Goal: Communication & Community: Answer question/provide support

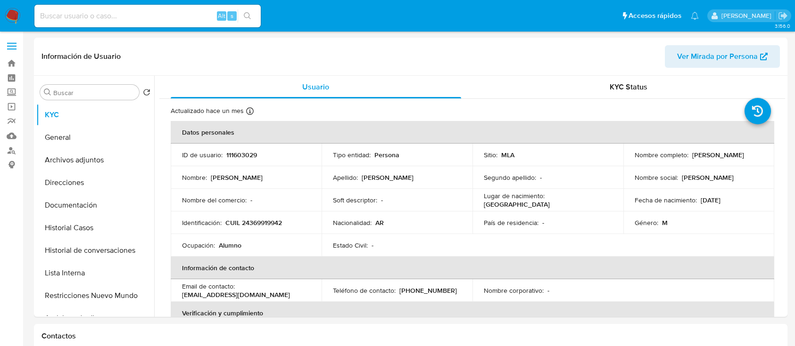
select select "10"
click at [14, 148] on link "Buscador de personas" at bounding box center [56, 150] width 112 height 15
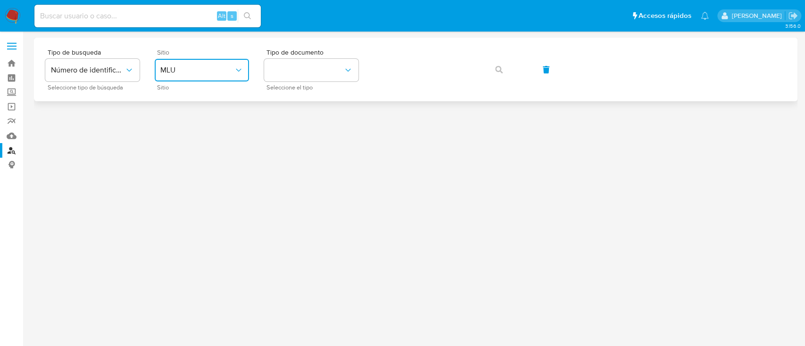
click at [210, 78] on button "MLU" at bounding box center [202, 70] width 94 height 23
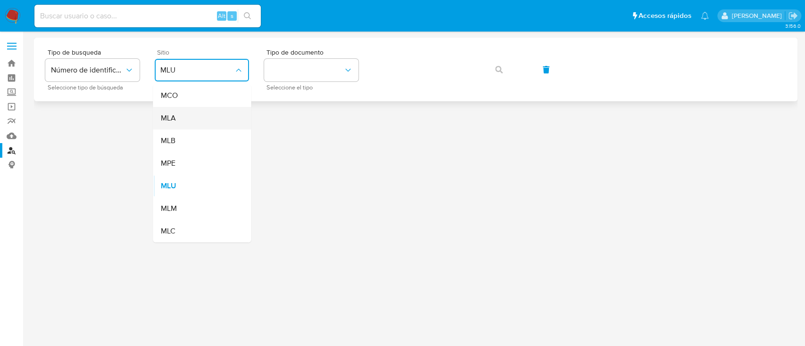
click at [207, 120] on div "MLA" at bounding box center [198, 118] width 77 height 23
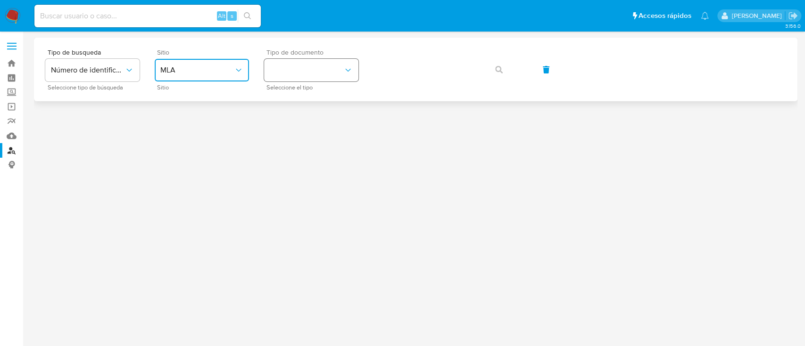
click at [297, 73] on button "identificationType" at bounding box center [311, 70] width 94 height 23
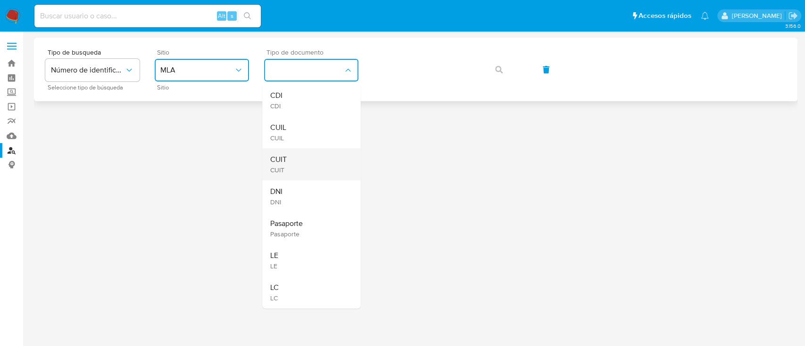
click at [302, 155] on div "CUIT CUIT" at bounding box center [308, 164] width 77 height 32
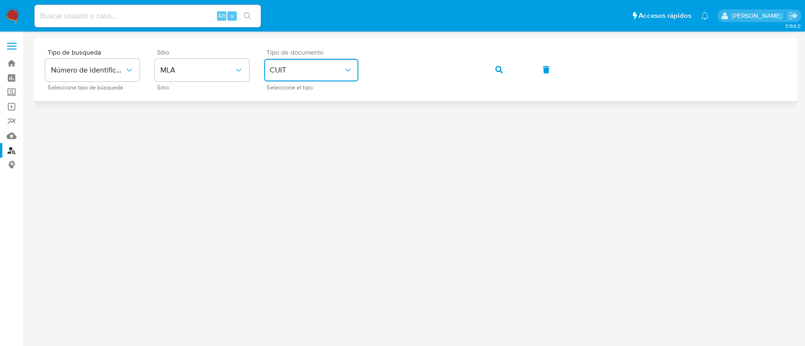
drag, startPoint x: 509, startPoint y: 66, endPoint x: 474, endPoint y: 88, distance: 41.3
click at [509, 66] on button "button" at bounding box center [499, 69] width 32 height 23
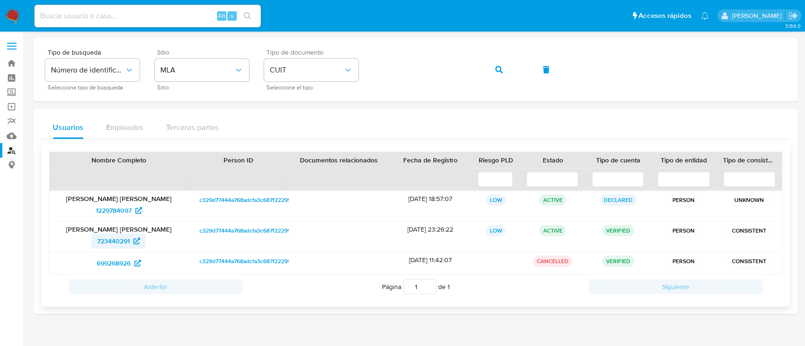
click at [114, 247] on span "723440291" at bounding box center [113, 241] width 33 height 15
click at [120, 266] on span "699268926" at bounding box center [114, 263] width 34 height 15
drag, startPoint x: 14, startPoint y: 107, endPoint x: 78, endPoint y: 113, distance: 63.9
click at [14, 107] on link "Operaciones masivas" at bounding box center [56, 106] width 112 height 15
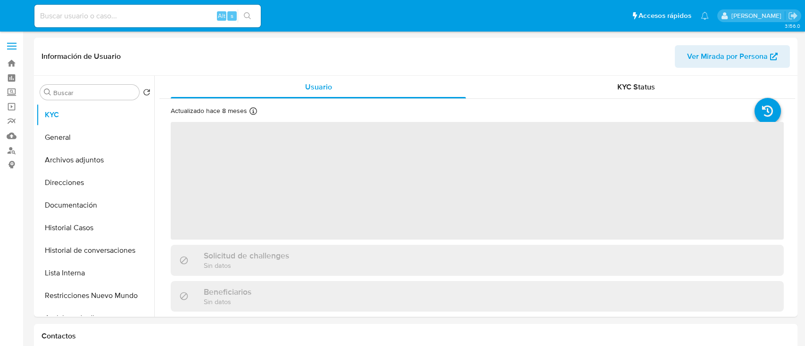
select select "10"
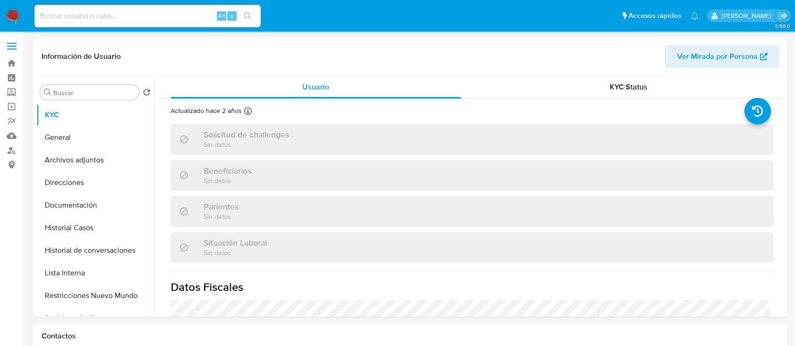
select select "10"
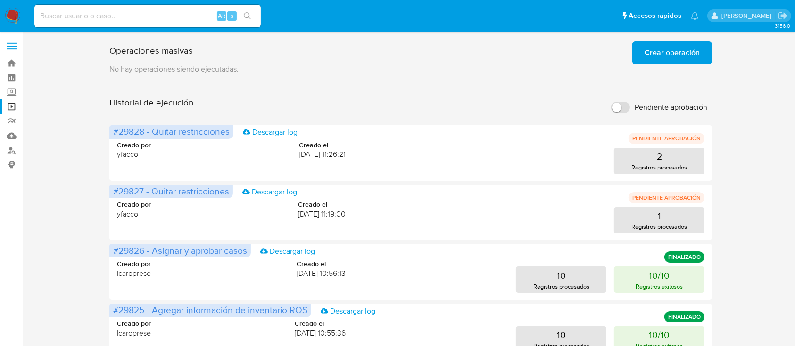
click at [672, 49] on span "Crear operación" at bounding box center [671, 52] width 55 height 21
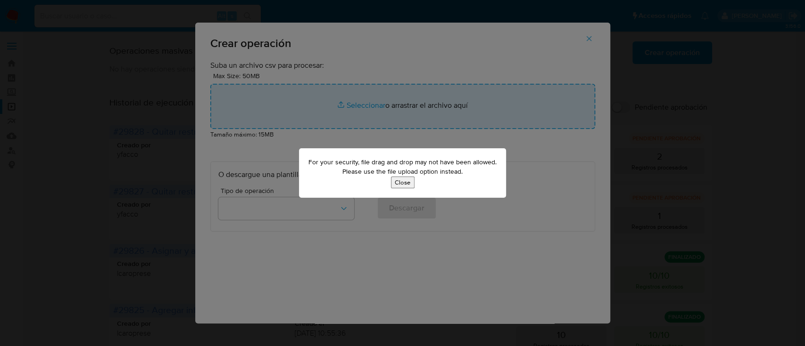
click at [407, 185] on button "Close" at bounding box center [403, 183] width 24 height 12
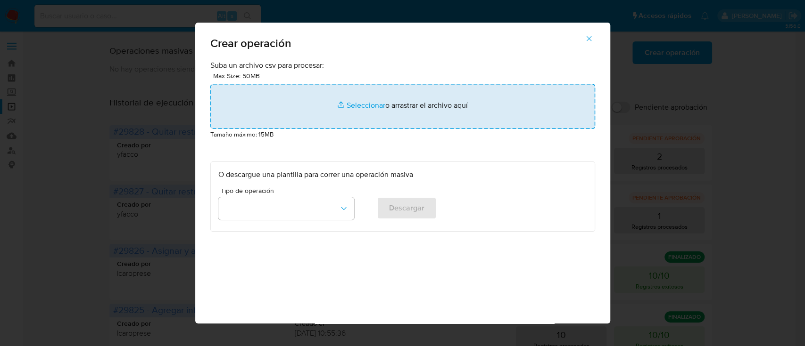
click at [364, 105] on input "file" at bounding box center [402, 106] width 385 height 45
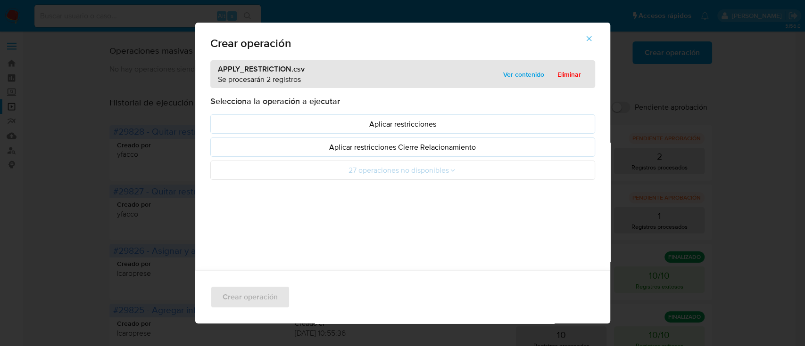
click at [235, 120] on p "Aplicar restricciones" at bounding box center [402, 124] width 369 height 11
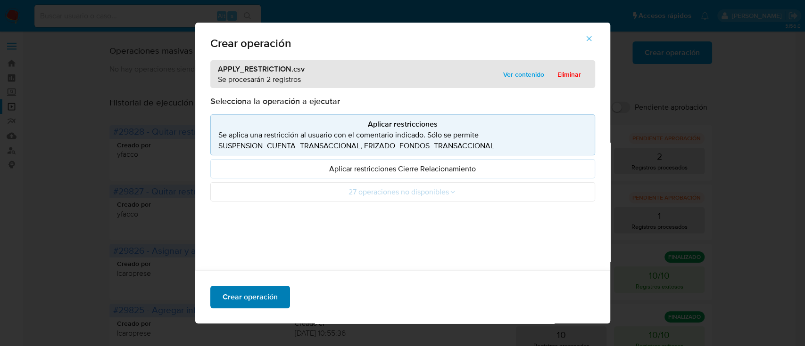
click at [260, 292] on span "Crear operación" at bounding box center [249, 297] width 55 height 21
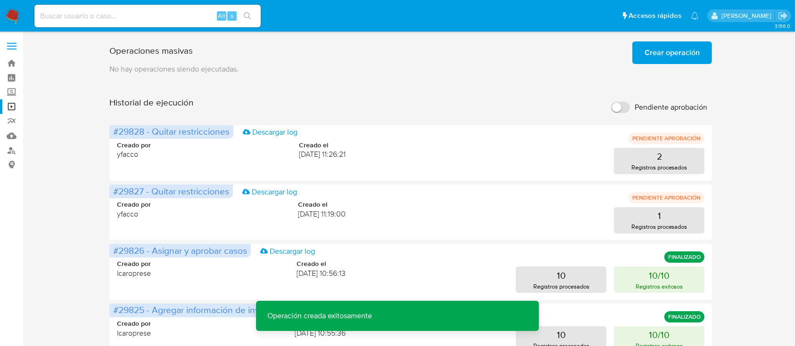
click at [662, 48] on span "Crear operación" at bounding box center [671, 52] width 55 height 21
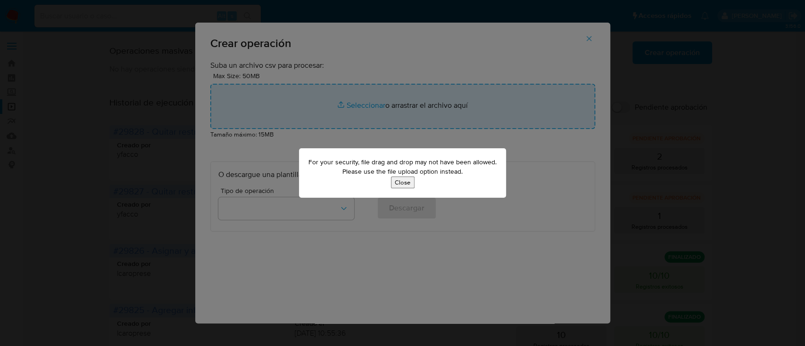
click at [407, 182] on button "Close" at bounding box center [403, 183] width 24 height 12
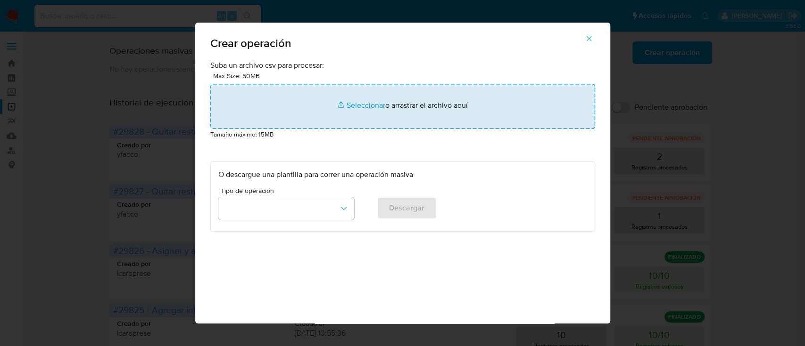
click at [371, 93] on input "file" at bounding box center [402, 106] width 385 height 45
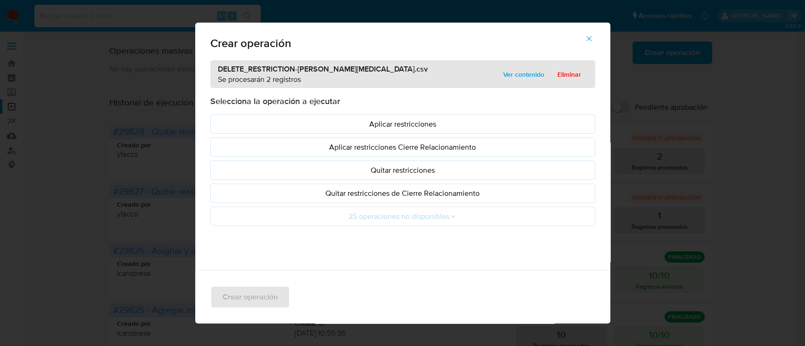
click at [224, 119] on p "Aplicar restricciones" at bounding box center [402, 124] width 369 height 11
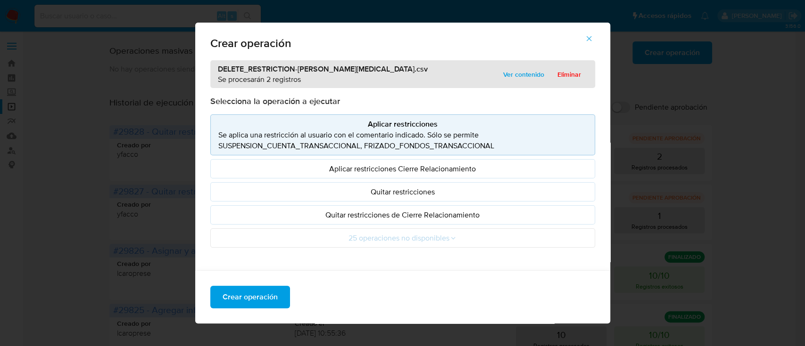
click at [302, 134] on p "Se aplica una restricción al usuario con el comentario indicado. Sólo se permit…" at bounding box center [402, 141] width 369 height 22
click at [271, 188] on p "Quitar restricciones" at bounding box center [402, 192] width 369 height 11
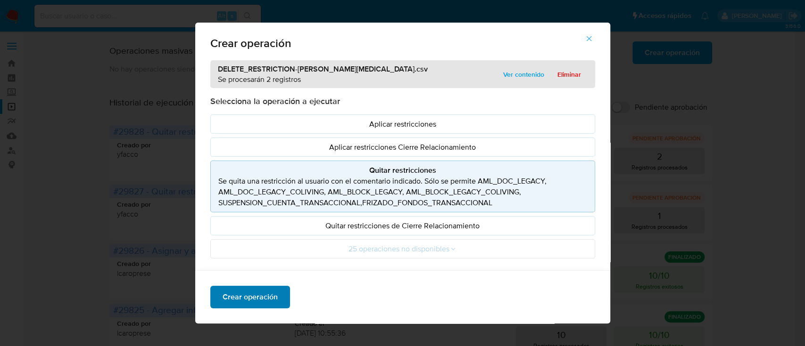
click at [252, 300] on span "Crear operación" at bounding box center [249, 297] width 55 height 21
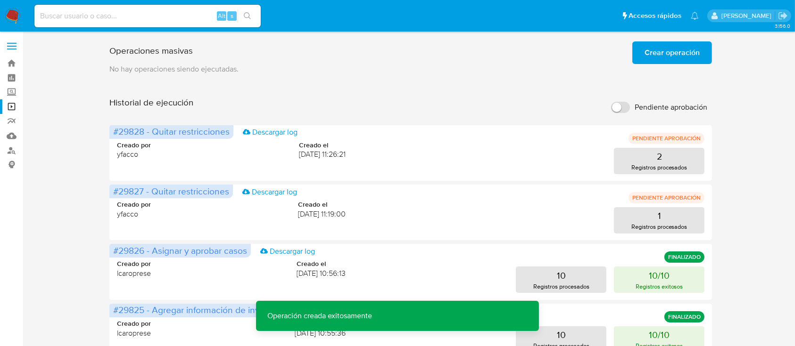
click at [690, 56] on span "Crear operación" at bounding box center [671, 52] width 55 height 21
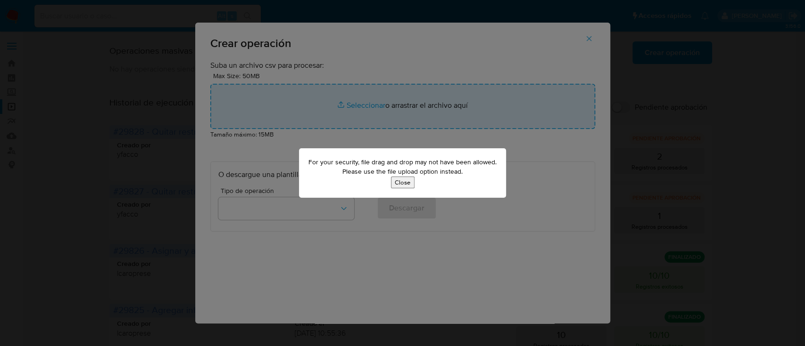
click at [415, 187] on div "For your security, file drag and drop may not have been allowed. Please use the…" at bounding box center [402, 172] width 207 height 49
click at [404, 184] on button "Close" at bounding box center [403, 183] width 24 height 12
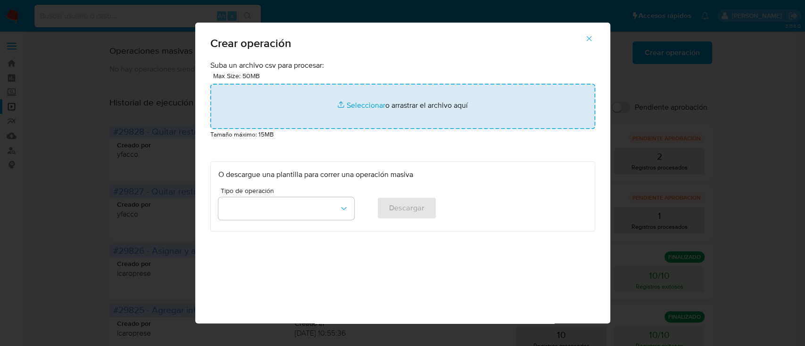
click at [372, 99] on input "file" at bounding box center [402, 106] width 385 height 45
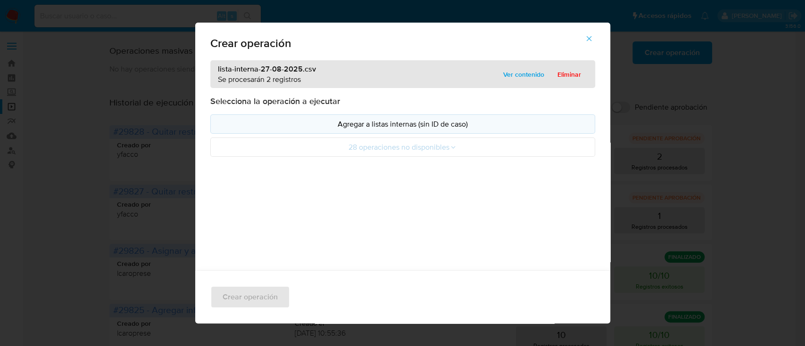
click at [279, 125] on p "Agregar a listas internas (sin ID de caso)" at bounding box center [402, 124] width 369 height 11
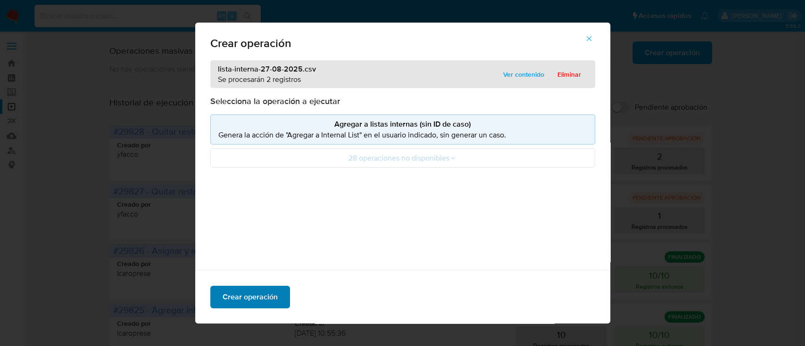
click at [257, 305] on span "Crear operación" at bounding box center [249, 297] width 55 height 21
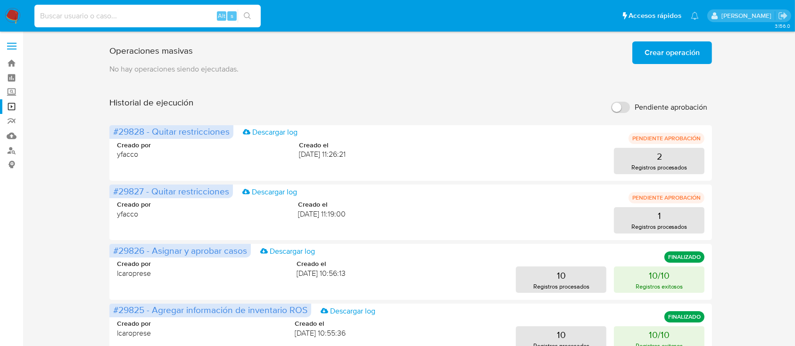
click at [154, 13] on input at bounding box center [147, 16] width 226 height 12
paste input "Y61aPtjuaG5edoFcmImOBIuZ"
type input "Y61aPtjuaG5edoFcmImOBIuZ"
click at [243, 13] on button "search-icon" at bounding box center [247, 15] width 19 height 13
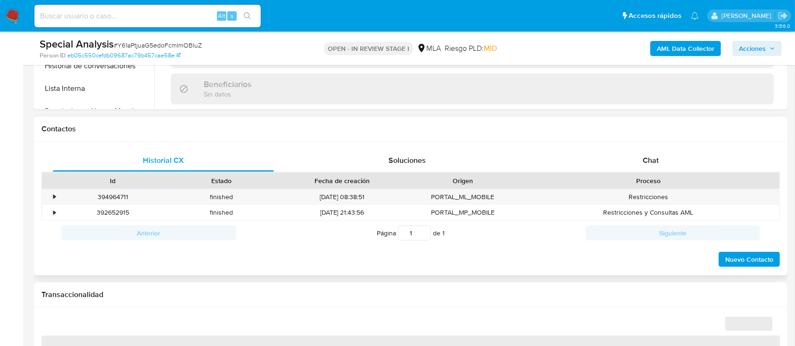
scroll to position [377, 0]
click at [635, 156] on div "Chat" at bounding box center [650, 159] width 221 height 23
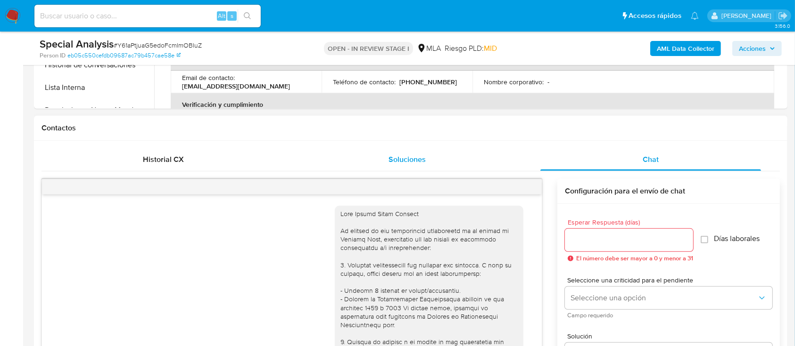
scroll to position [204, 0]
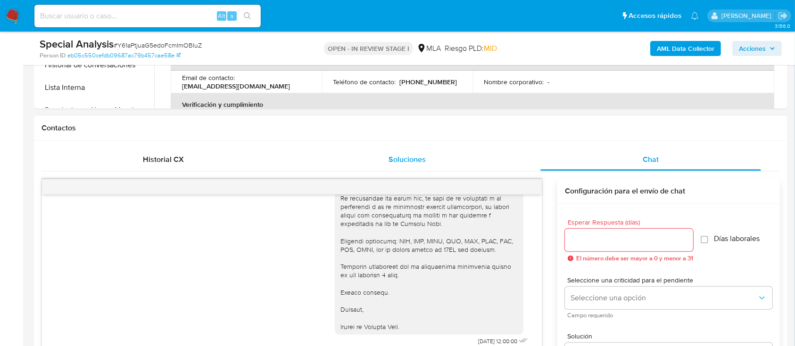
select select "10"
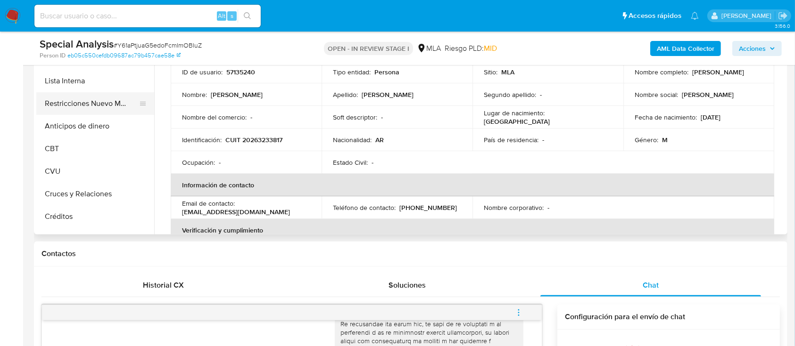
scroll to position [63, 0]
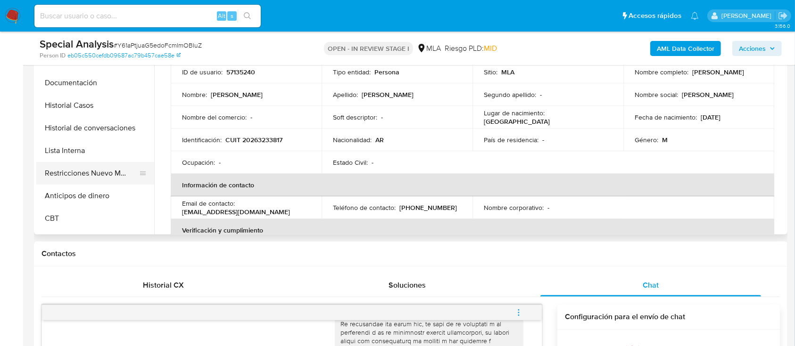
click at [105, 179] on button "Restricciones Nuevo Mundo" at bounding box center [91, 173] width 110 height 23
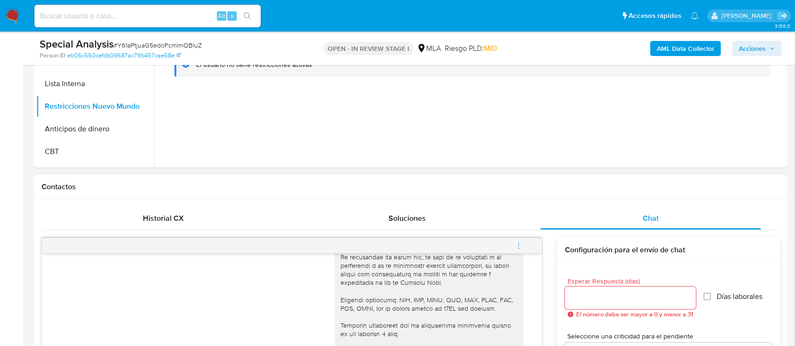
scroll to position [377, 0]
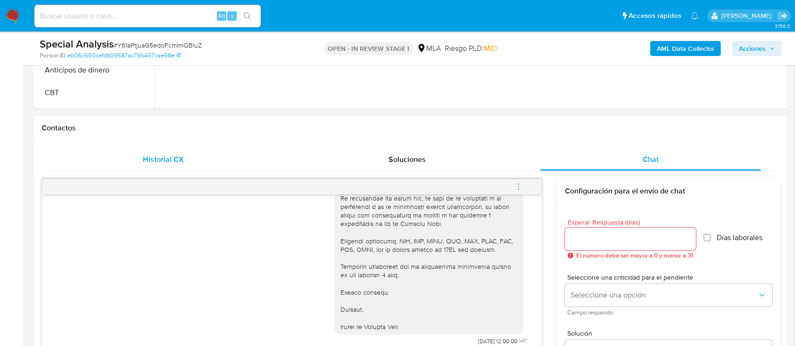
click at [196, 156] on div "Historial CX" at bounding box center [163, 159] width 221 height 23
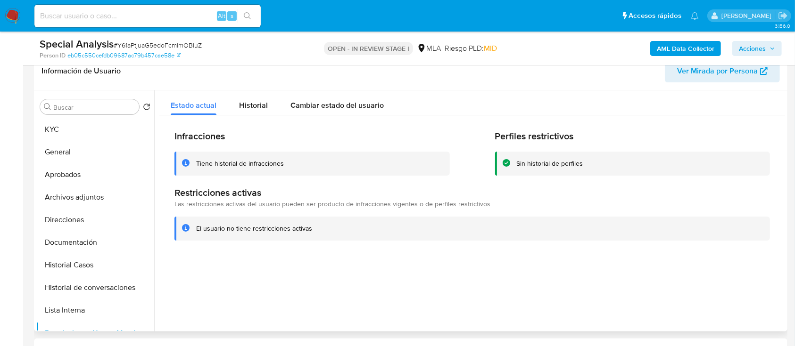
scroll to position [63, 0]
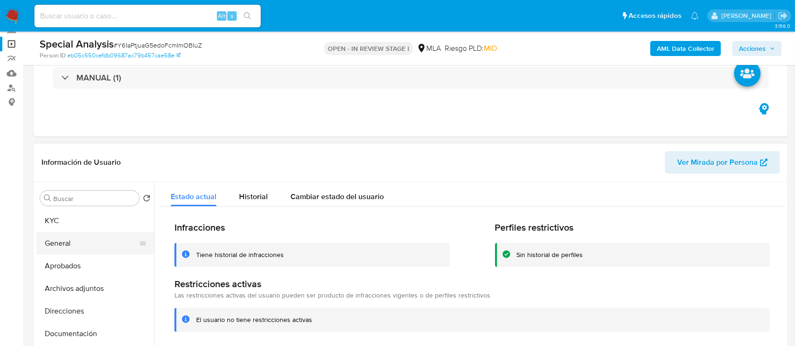
click at [101, 243] on button "General" at bounding box center [91, 243] width 110 height 23
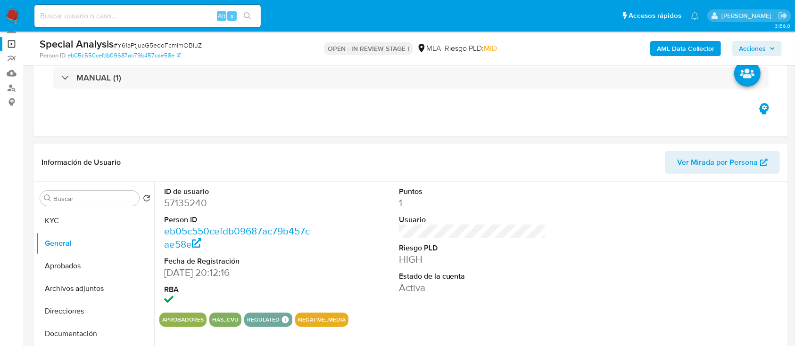
click at [196, 204] on dd "57135240" at bounding box center [237, 203] width 147 height 13
copy dd "57135240"
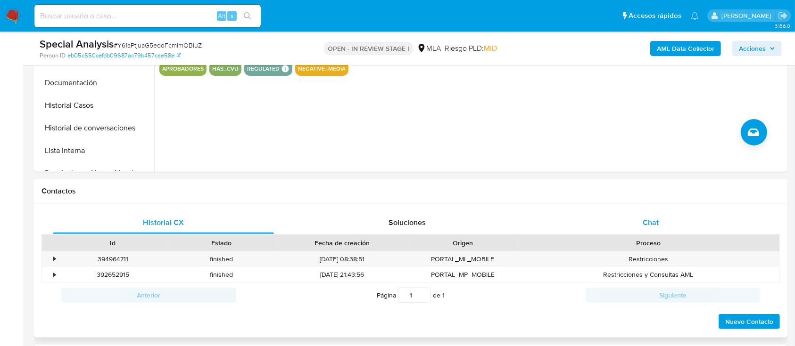
click at [632, 220] on div "Chat" at bounding box center [650, 223] width 221 height 23
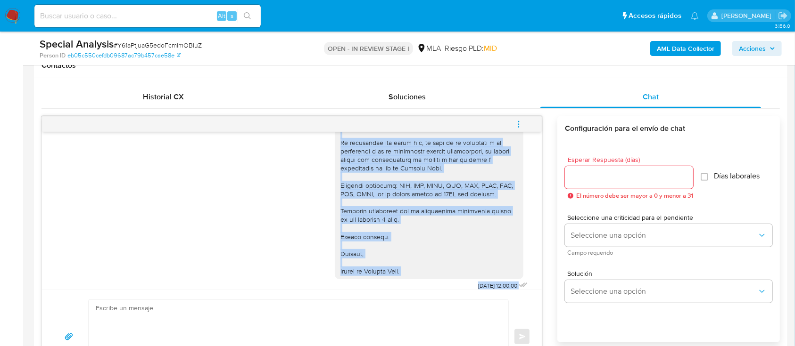
scroll to position [204, 0]
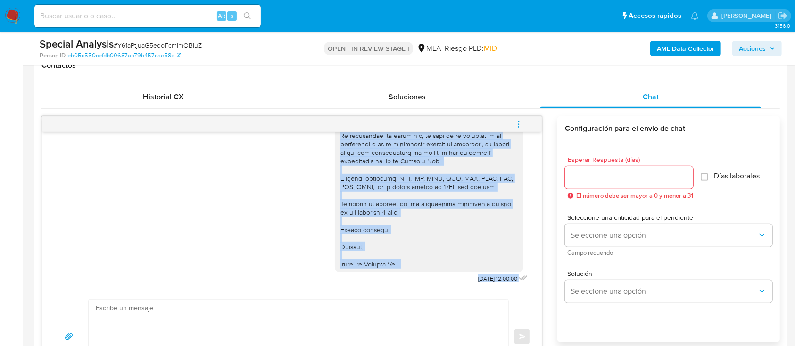
drag, startPoint x: 330, startPoint y: 149, endPoint x: 481, endPoint y: 296, distance: 210.3
click at [481, 296] on div "18/08/2025 12:00:00 Enviar" at bounding box center [291, 250] width 501 height 268
click at [407, 261] on div at bounding box center [428, 106] width 177 height 326
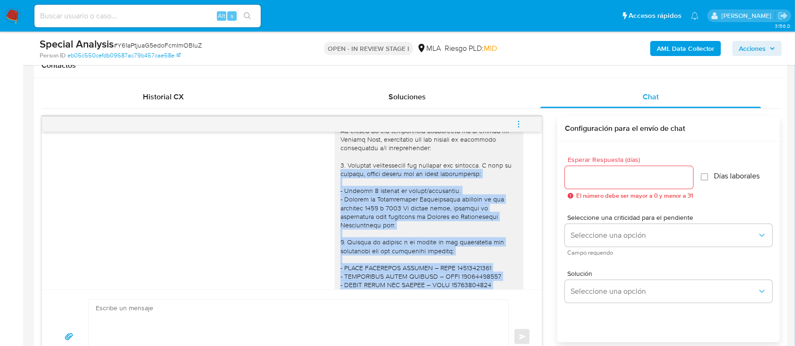
scroll to position [0, 0]
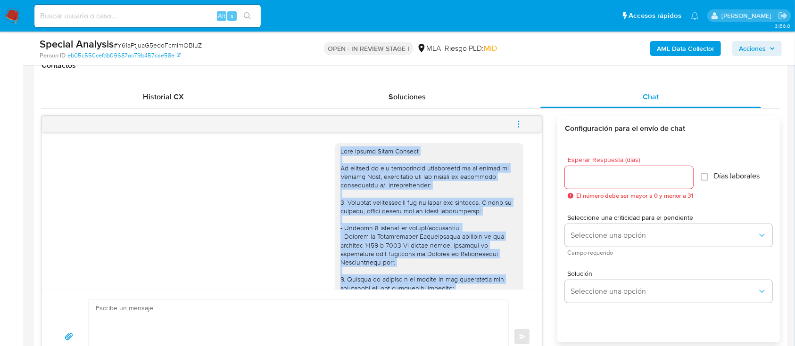
drag, startPoint x: 410, startPoint y: 263, endPoint x: 326, endPoint y: 147, distance: 143.8
click at [335, 147] on div at bounding box center [429, 309] width 189 height 333
copy div "Hola Javier Ruben Collova En función de las operaciones registradas en tu cuent…"
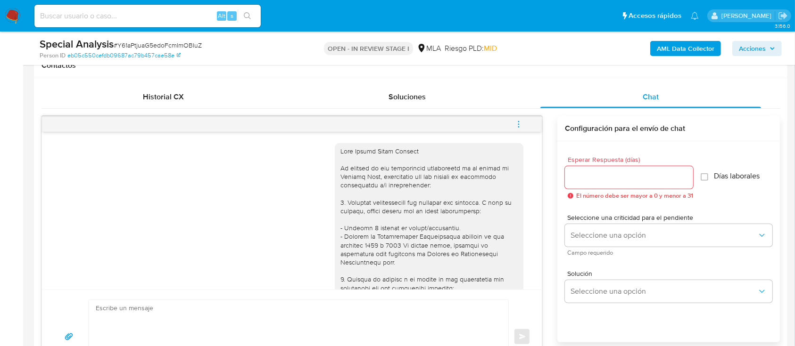
click at [316, 329] on textarea at bounding box center [296, 337] width 401 height 74
paste textarea "Hola Javier Ruben Collova En función de las operaciones registradas en tu cuent…"
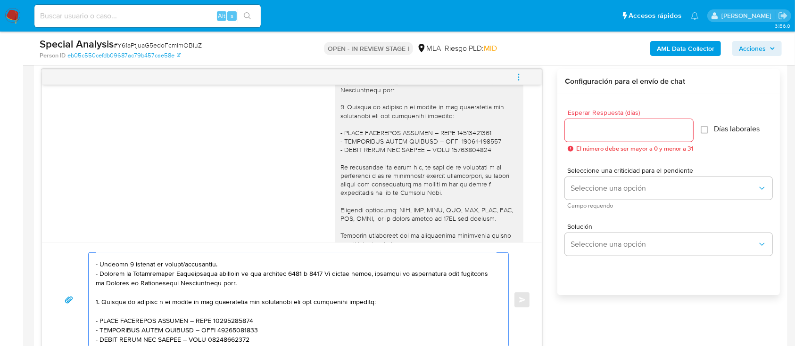
scroll to position [189, 0]
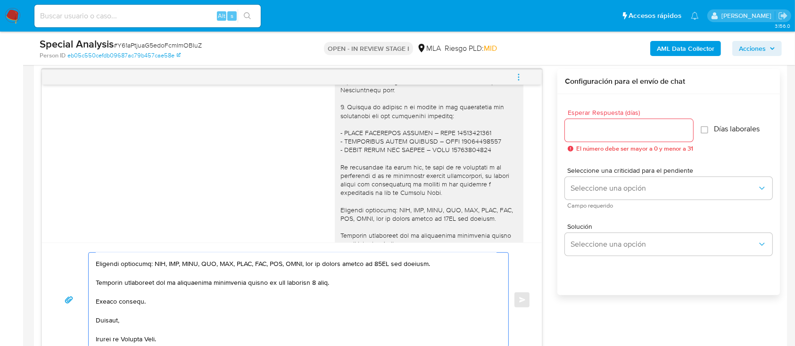
click at [319, 283] on textarea at bounding box center [296, 300] width 401 height 94
type textarea "Hola Javier Ruben Collova En función de las operaciones registradas en tu cuent…"
click at [593, 129] on input "Esperar Respuesta (días)" at bounding box center [629, 130] width 128 height 12
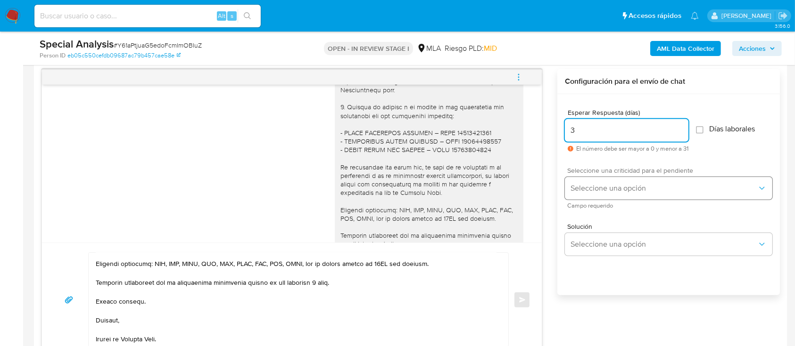
type input "3"
click at [604, 187] on span "Seleccione una opción" at bounding box center [663, 188] width 187 height 9
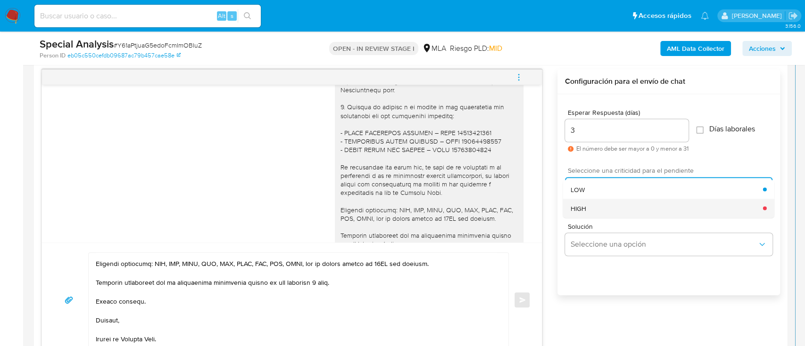
click at [596, 209] on div "HIGH" at bounding box center [666, 208] width 192 height 19
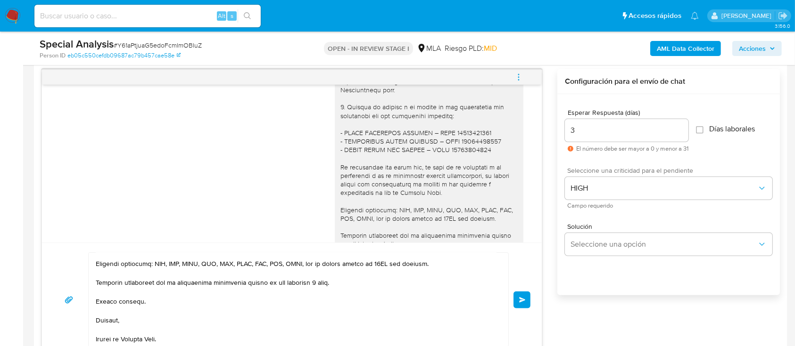
click at [514, 301] on button "Enviar" at bounding box center [521, 300] width 17 height 17
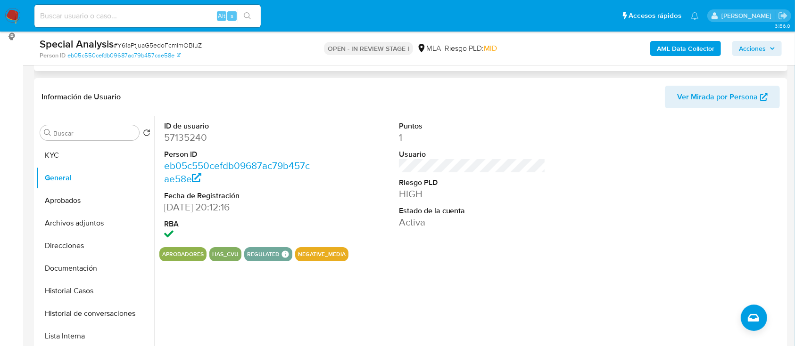
scroll to position [0, 0]
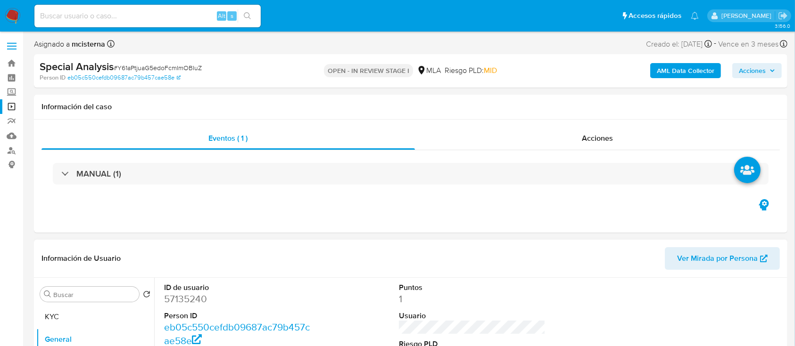
click at [71, 306] on button "KYC" at bounding box center [95, 317] width 118 height 23
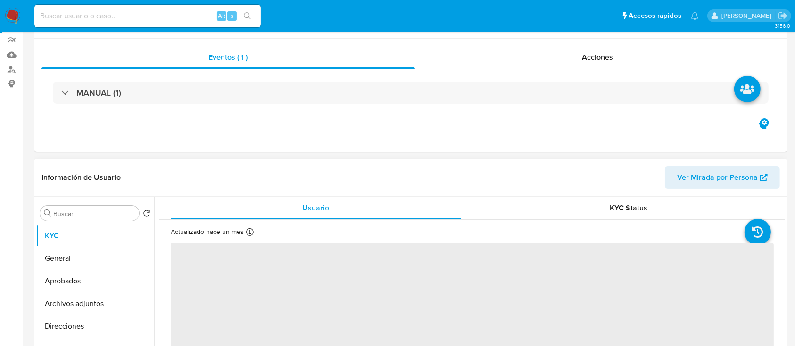
scroll to position [125, 0]
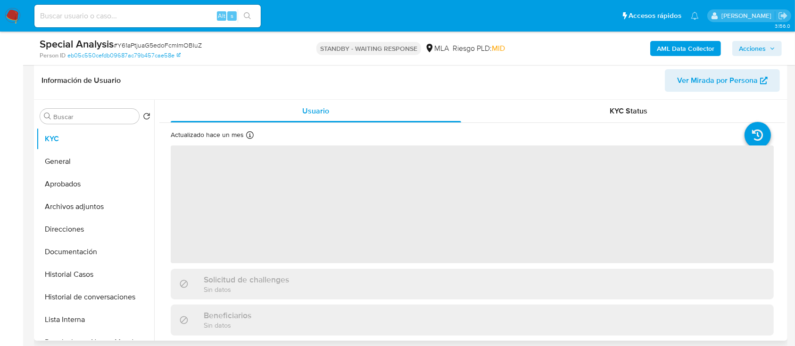
scroll to position [189, 0]
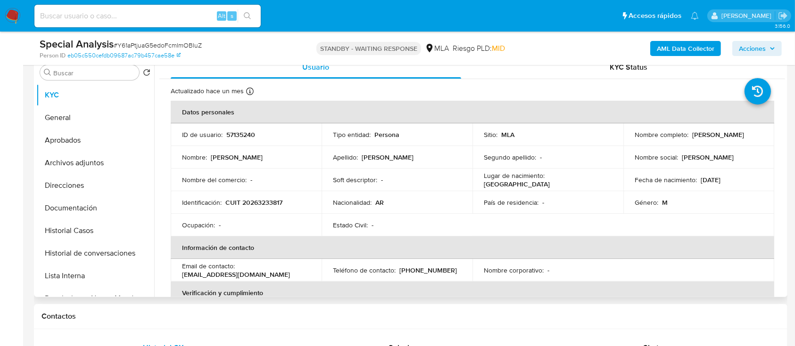
select select "10"
drag, startPoint x: 182, startPoint y: 275, endPoint x: 272, endPoint y: 275, distance: 90.0
click at [272, 275] on div "Email de contacto : javiercollova_77@hotmail.com" at bounding box center [246, 270] width 128 height 17
copy p "javiercollova_77@hotmail.com"
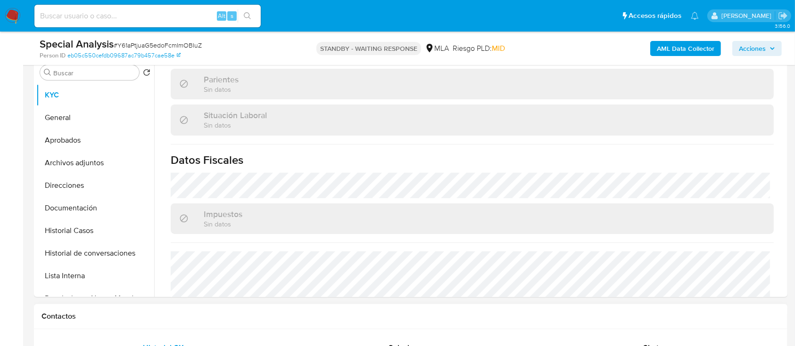
scroll to position [496, 0]
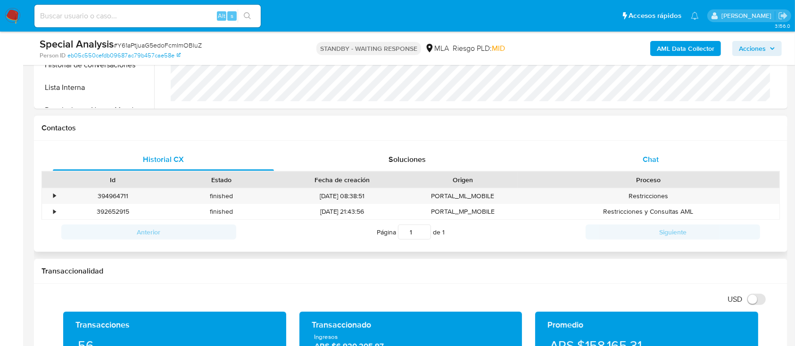
click at [649, 164] on span "Chat" at bounding box center [650, 159] width 16 height 11
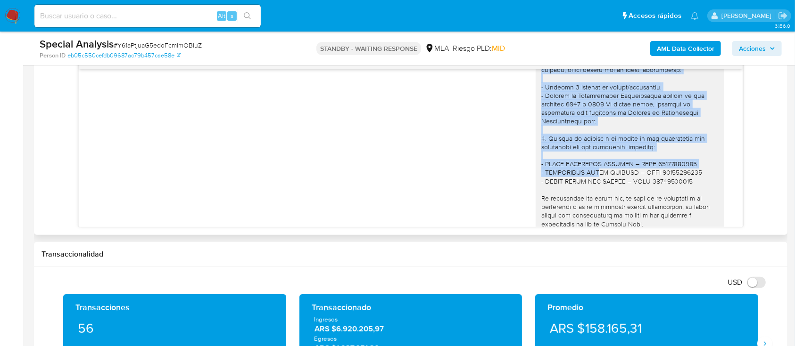
scroll to position [558, 0]
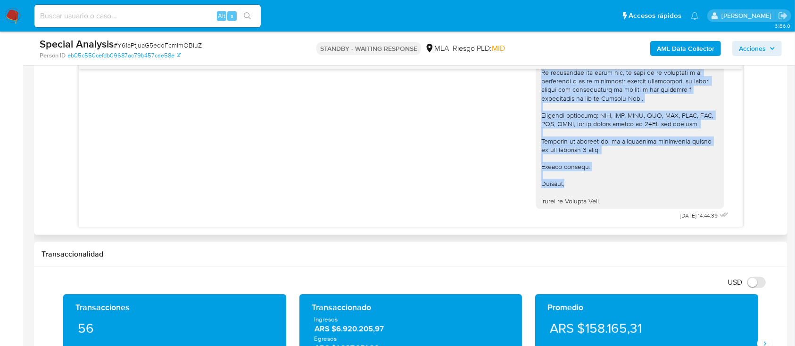
drag, startPoint x: 532, startPoint y: 194, endPoint x: 588, endPoint y: 185, distance: 57.3
click at [588, 185] on div at bounding box center [629, 43] width 177 height 326
copy div "Hola Javier Ruben Collova En función de las operaciones registradas en tu cuent…"
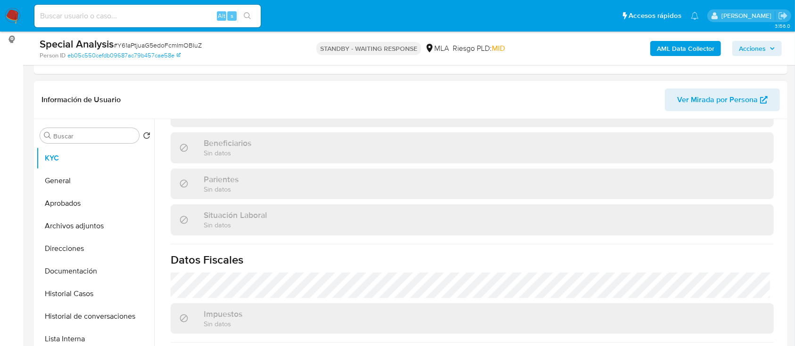
scroll to position [119, 0]
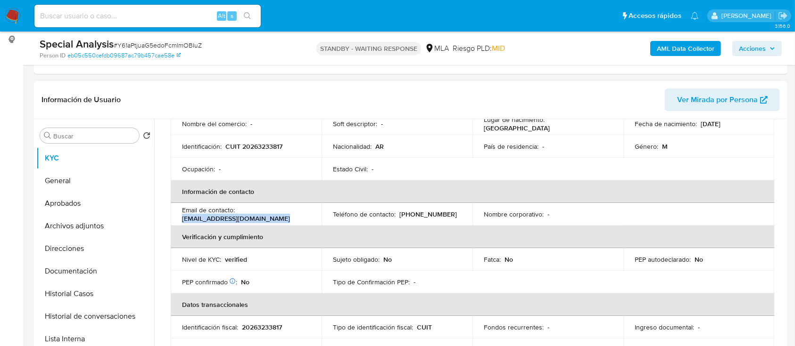
drag, startPoint x: 175, startPoint y: 221, endPoint x: 307, endPoint y: 220, distance: 131.5
click at [307, 220] on td "Email de contacto : javiercollova_77@hotmail.com" at bounding box center [246, 214] width 151 height 23
copy p "javiercollova_77@hotmail.com"
click at [180, 15] on input at bounding box center [147, 16] width 226 height 12
paste input "GAyevH16JH2eBgIKa4YGjp7g"
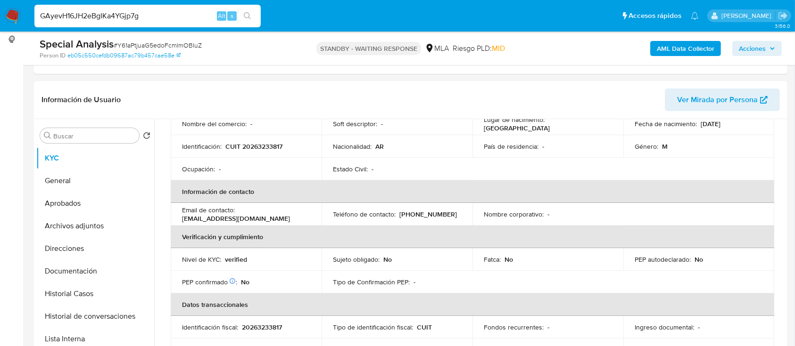
type input "GAyevH16JH2eBgIKa4YGjp7g"
click at [250, 16] on icon "search-icon" at bounding box center [248, 16] width 8 height 8
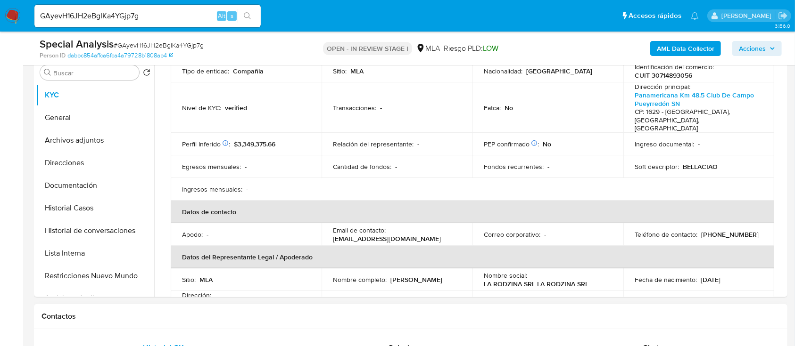
scroll to position [314, 0]
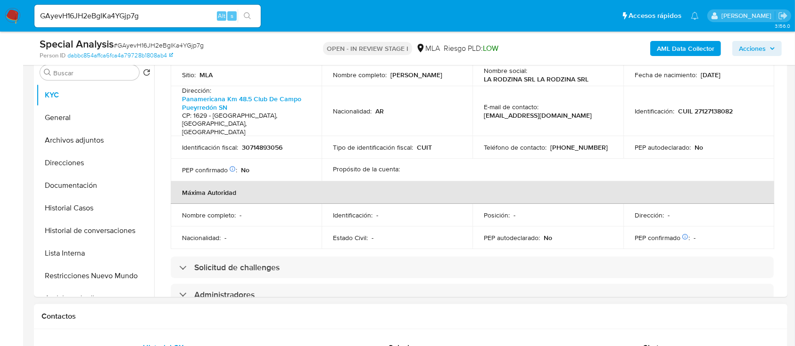
select select "10"
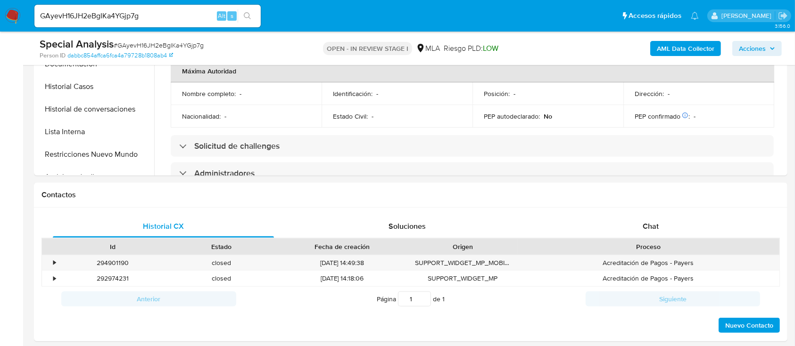
scroll to position [377, 0]
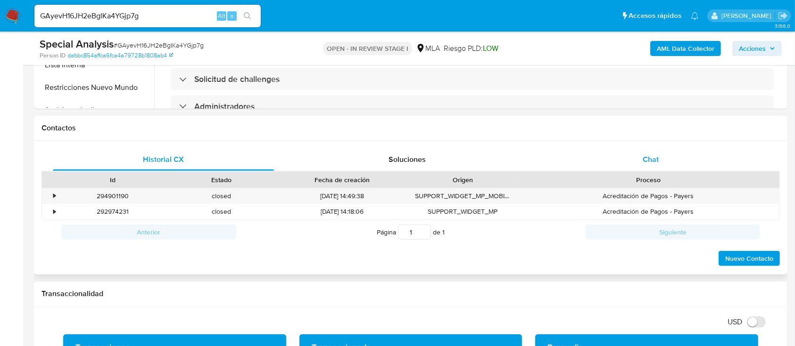
click at [637, 170] on div "Chat" at bounding box center [650, 159] width 221 height 23
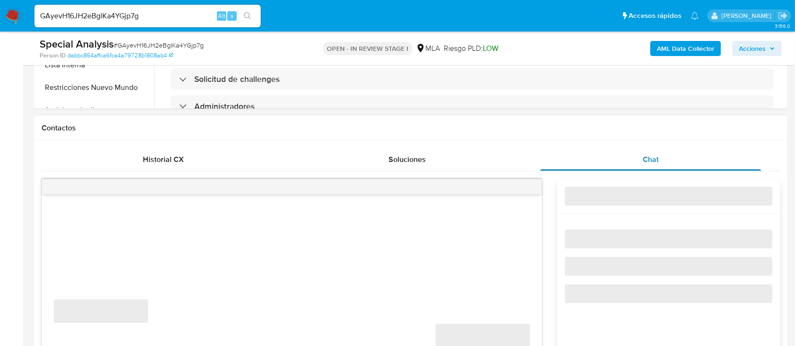
click at [637, 159] on div "Chat" at bounding box center [650, 159] width 221 height 23
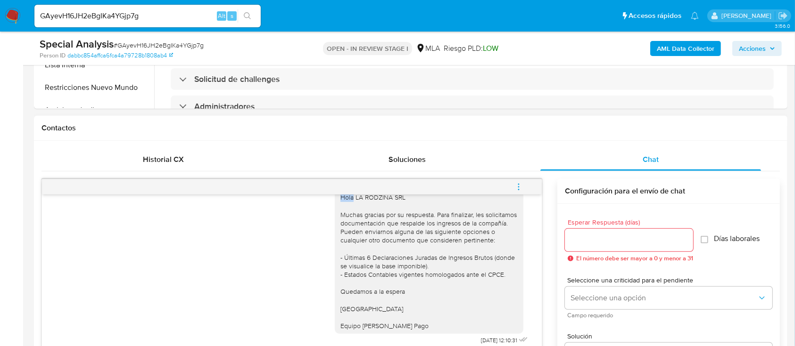
scroll to position [768, 0]
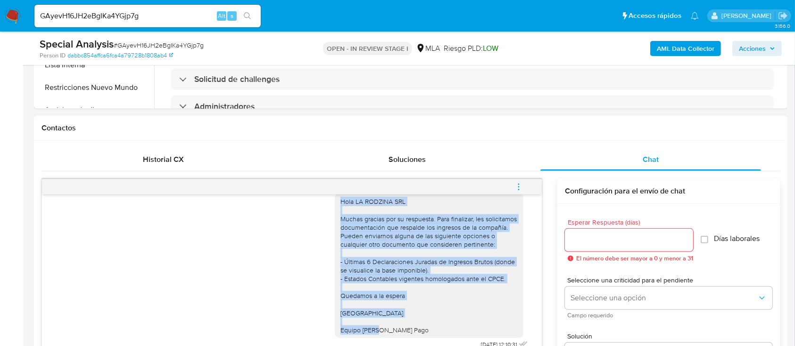
drag, startPoint x: 330, startPoint y: 199, endPoint x: 405, endPoint y: 335, distance: 154.8
click at [405, 335] on div "Hola LA RODZINA SRL Muchas gracias por su respuesta. Para finalizar, les solici…" at bounding box center [429, 266] width 189 height 145
copy div "Hola LA RODZINA SRL Muchas gracias por su respuesta. Para finalizar, les solici…"
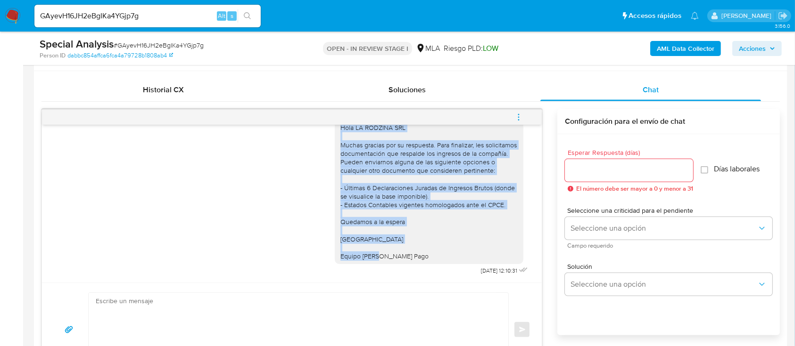
scroll to position [566, 0]
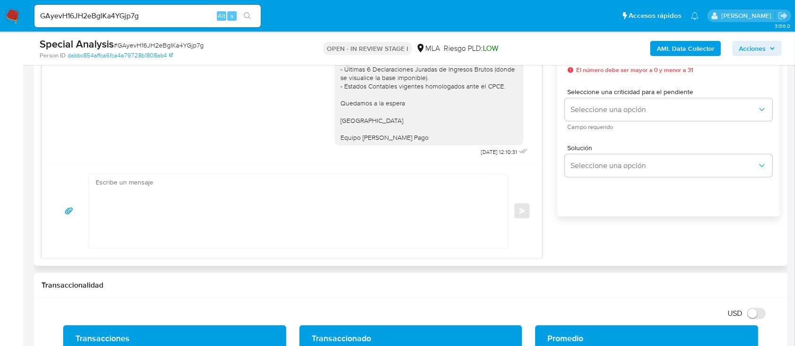
click at [363, 196] on textarea at bounding box center [296, 211] width 401 height 74
paste textarea "Hola LA RODZINA SRL Muchas gracias por su respuesta. Para finalizar, les solici…"
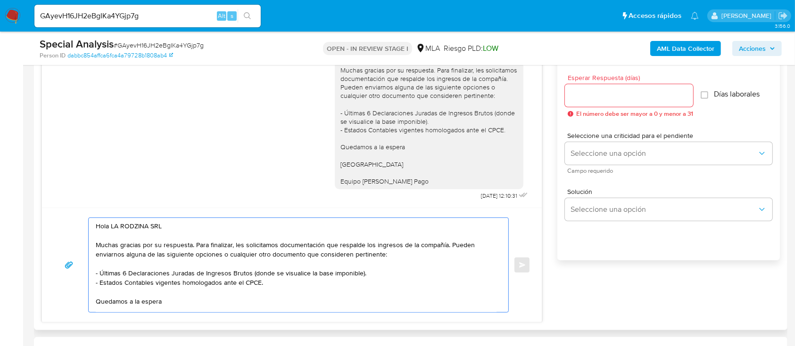
scroll to position [502, 0]
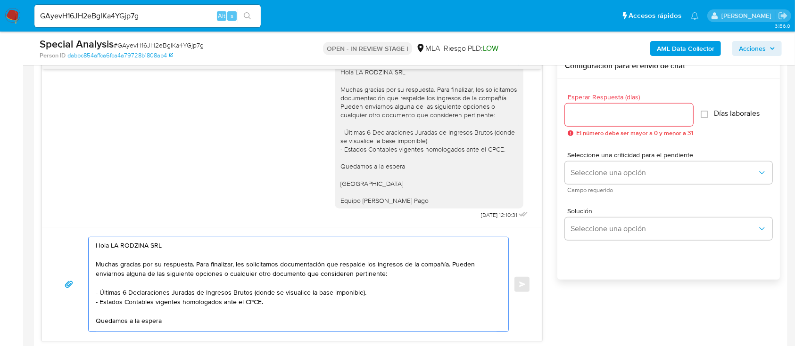
type textarea "Hola LA RODZINA SRL Muchas gracias por su respuesta. Para finalizar, les solici…"
click at [582, 119] on input "Esperar Respuesta (días)" at bounding box center [629, 115] width 128 height 12
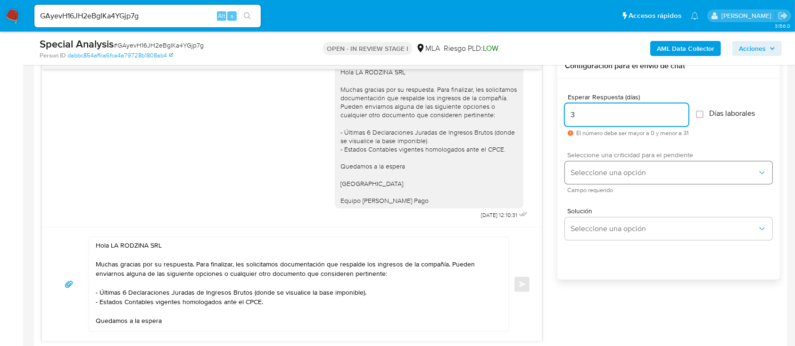
type input "3"
click at [595, 178] on button "Seleccione una opción" at bounding box center [668, 173] width 207 height 23
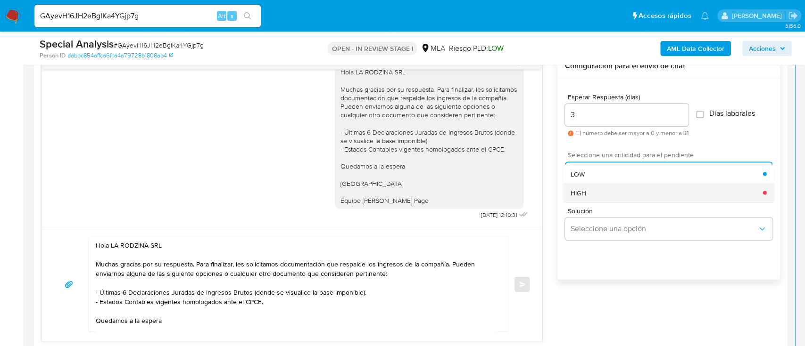
click at [596, 196] on div "HIGH" at bounding box center [666, 192] width 192 height 19
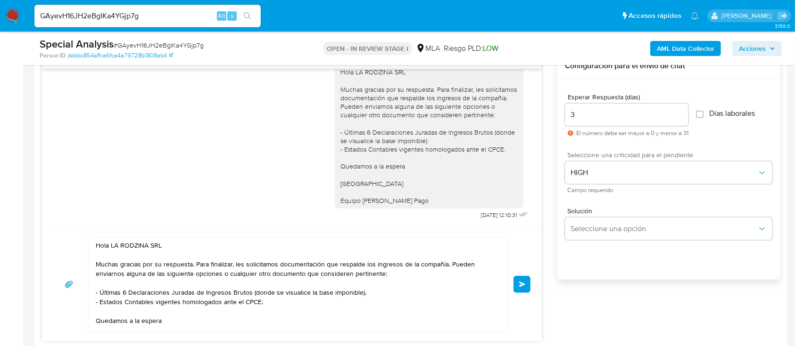
click at [521, 287] on button "Enviar" at bounding box center [521, 284] width 17 height 17
click at [518, 288] on button "Enviar" at bounding box center [521, 284] width 17 height 17
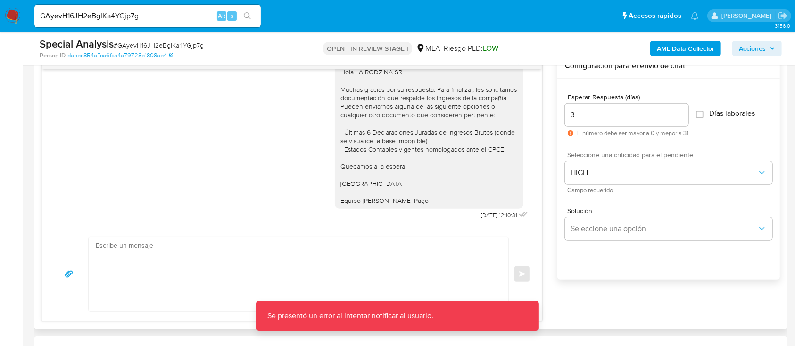
scroll to position [937, 0]
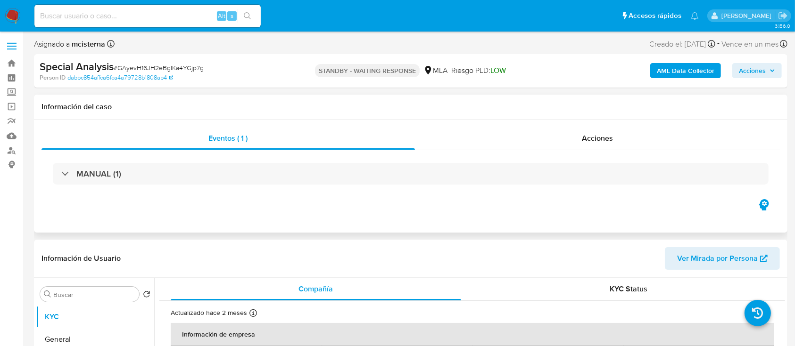
select select "10"
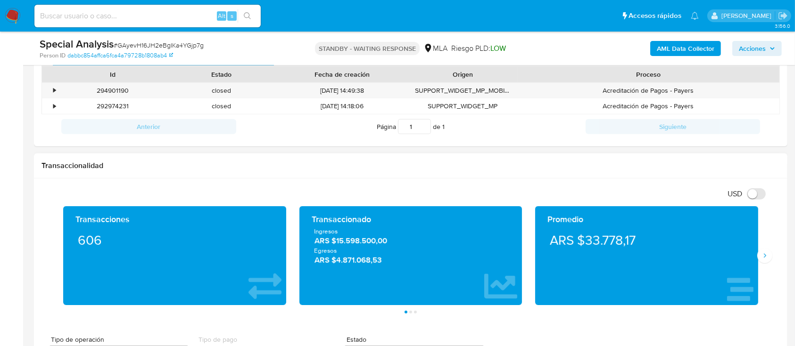
scroll to position [502, 0]
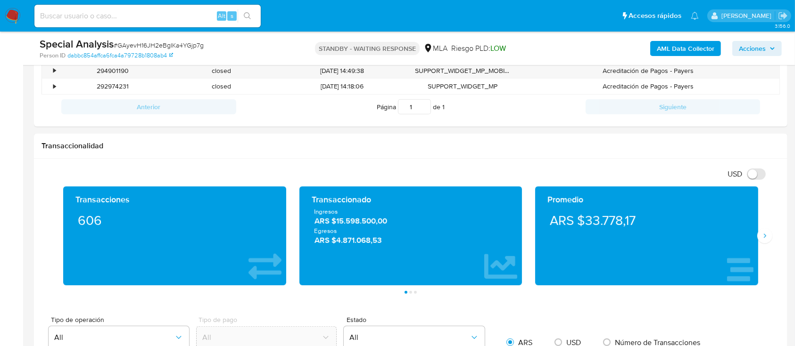
click at [152, 21] on input at bounding box center [147, 16] width 226 height 12
paste input "sina3NvO8uU1QUHB9AhozanV"
type input "sina3NvO8uU1QUHB9AhozanV"
click at [252, 20] on button "search-icon" at bounding box center [247, 15] width 19 height 13
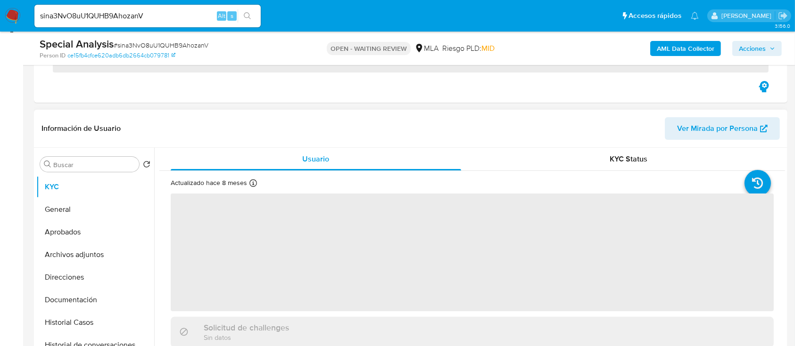
scroll to position [189, 0]
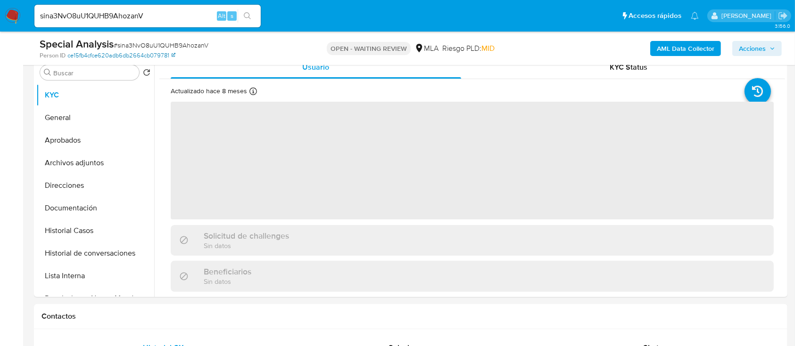
drag, startPoint x: 8, startPoint y: 18, endPoint x: 89, endPoint y: 53, distance: 88.9
click at [8, 18] on img at bounding box center [13, 16] width 16 height 16
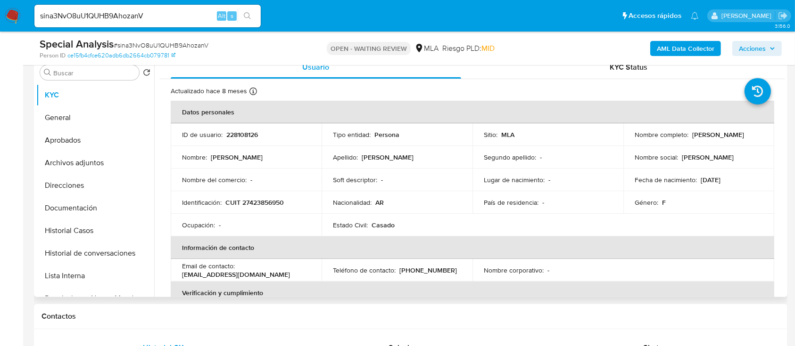
select select "10"
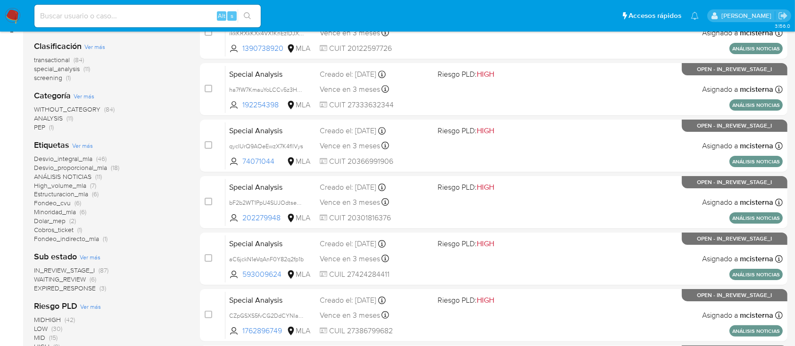
scroll to position [251, 0]
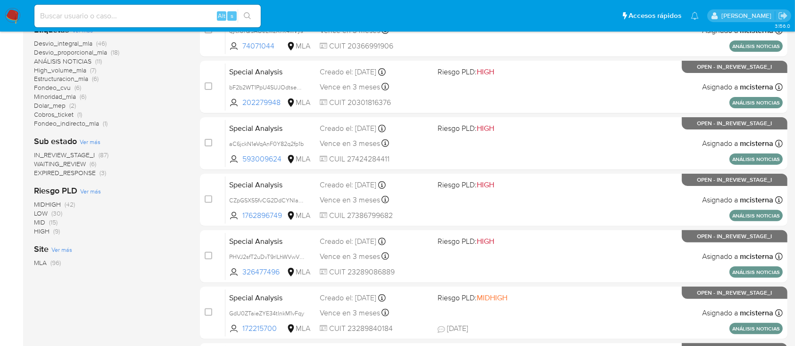
click at [77, 163] on span "WAITING_REVIEW" at bounding box center [60, 163] width 52 height 9
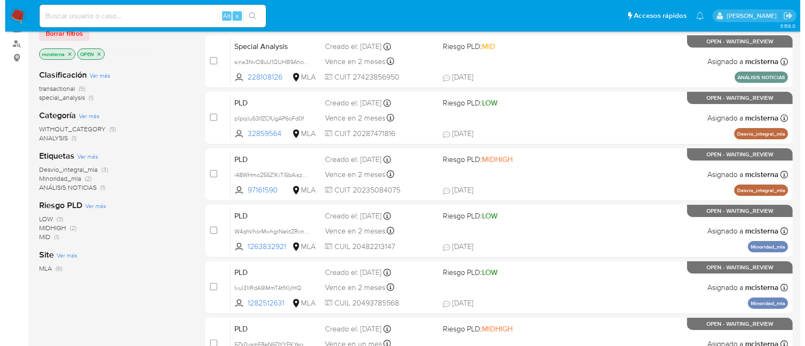
scroll to position [85, 0]
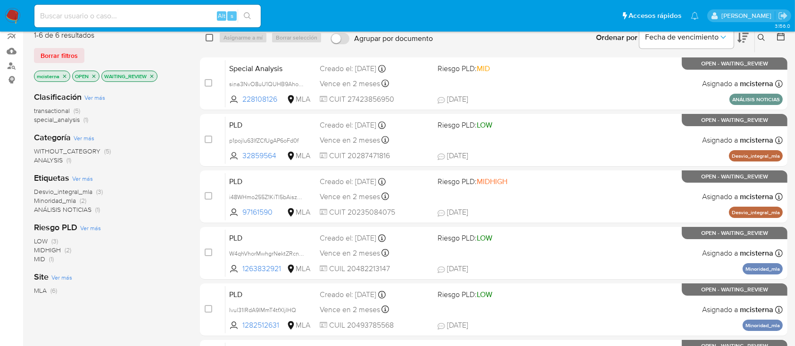
click at [207, 35] on input "checkbox" at bounding box center [210, 38] width 8 height 8
checkbox input "true"
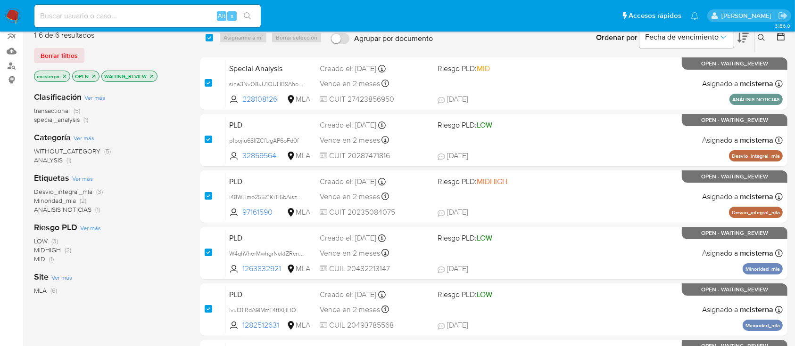
checkbox input "true"
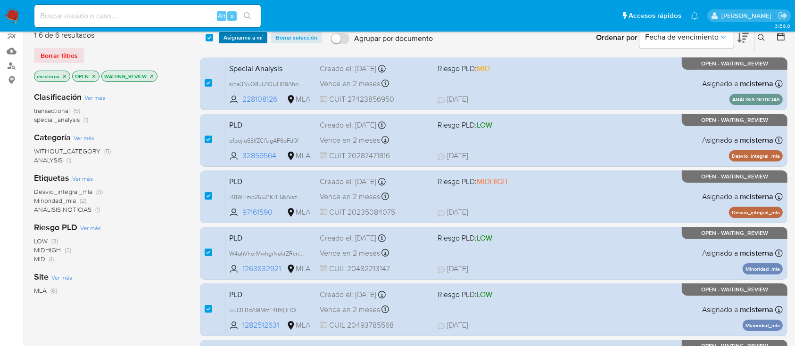
click at [242, 35] on span "Asignarme a mí" at bounding box center [242, 37] width 39 height 9
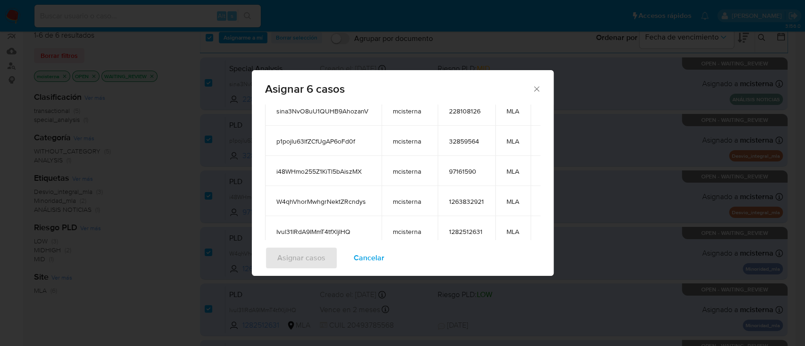
scroll to position [166, 0]
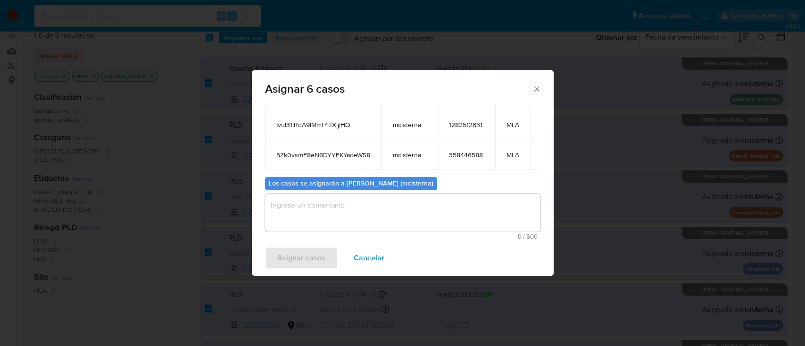
click at [425, 214] on textarea "assign-modal" at bounding box center [402, 213] width 275 height 38
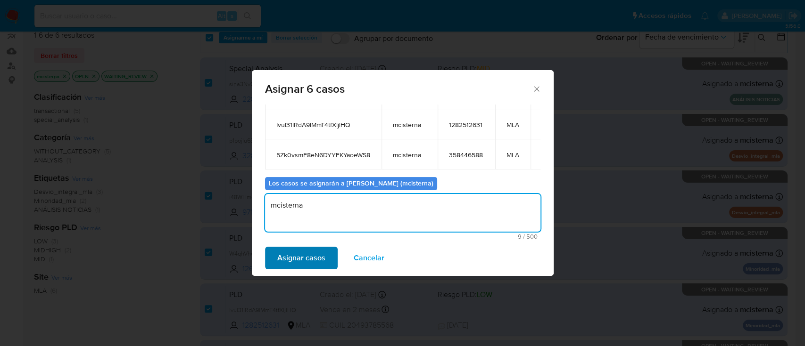
type textarea "mcisterna"
click at [296, 262] on span "Asignar casos" at bounding box center [301, 258] width 48 height 21
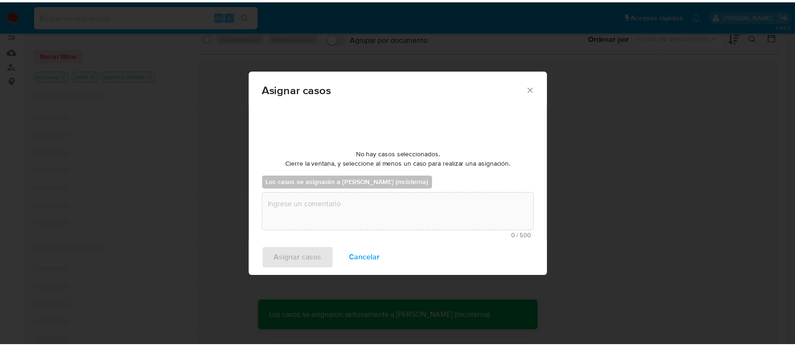
scroll to position [57, 0]
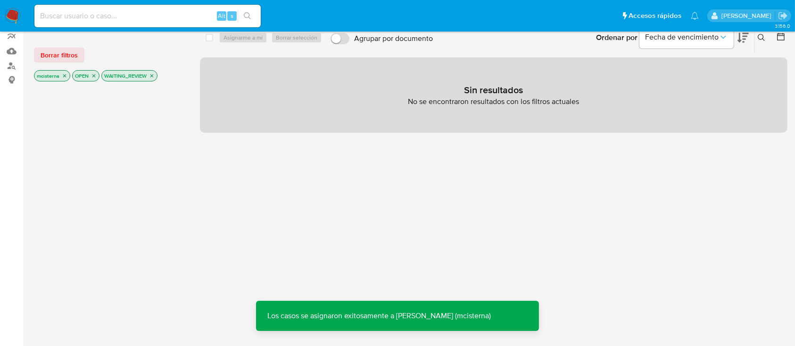
click at [150, 74] on icon "close-filter" at bounding box center [152, 76] width 6 height 6
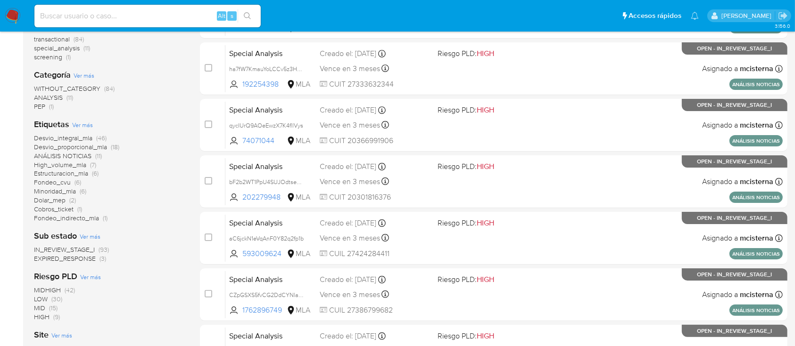
scroll to position [211, 0]
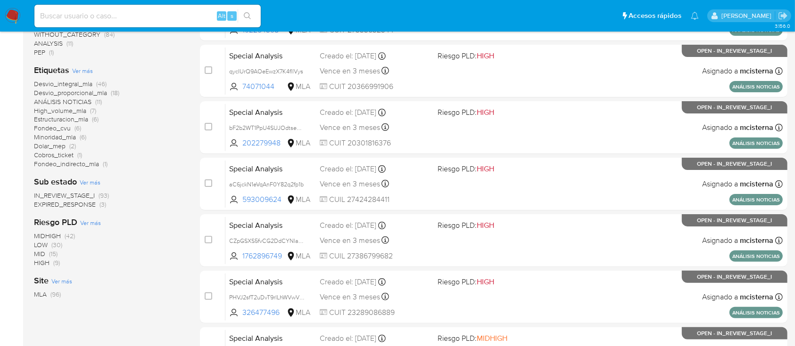
click at [73, 206] on span "EXPIRED_RESPONSE" at bounding box center [65, 204] width 62 height 9
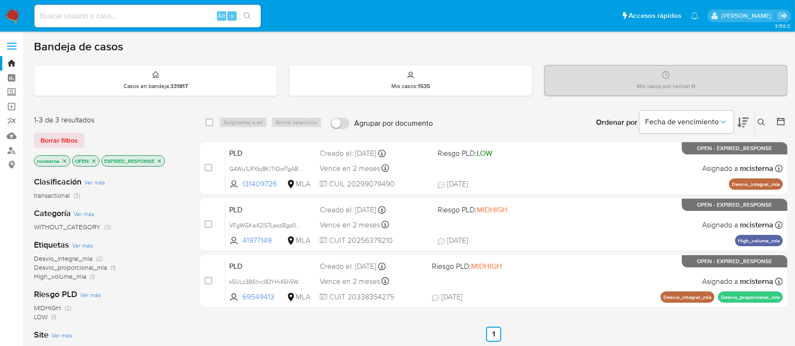
click at [214, 118] on div "select-all-cases-checkbox" at bounding box center [211, 122] width 11 height 11
drag, startPoint x: 210, startPoint y: 120, endPoint x: 230, endPoint y: 120, distance: 20.3
click at [210, 120] on input "checkbox" at bounding box center [210, 123] width 8 height 8
checkbox input "true"
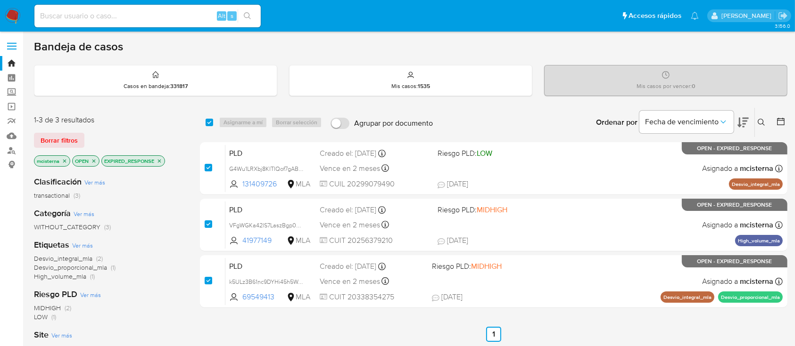
checkbox input "true"
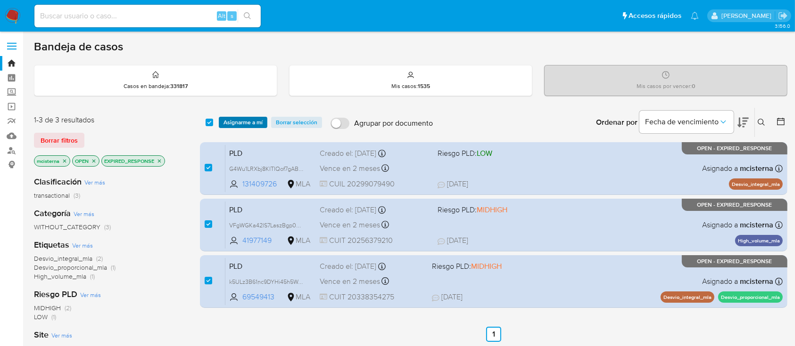
click at [233, 120] on span "Asignarme a mí" at bounding box center [242, 122] width 39 height 9
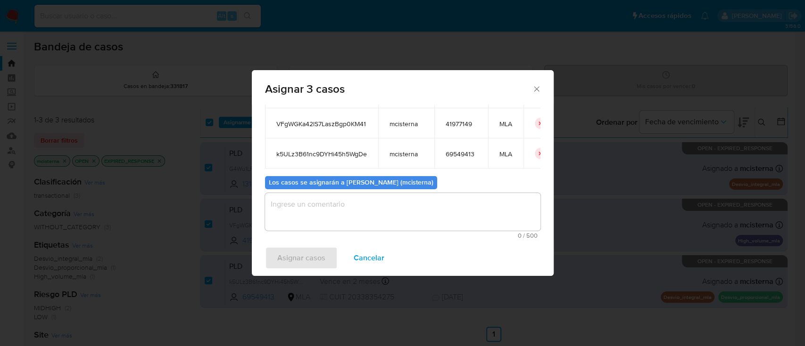
scroll to position [85, 0]
click at [440, 206] on textarea "assign-modal" at bounding box center [402, 212] width 275 height 38
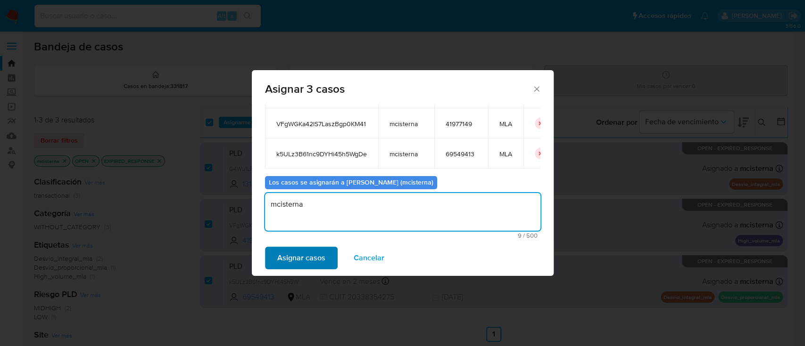
type textarea "mcisterna"
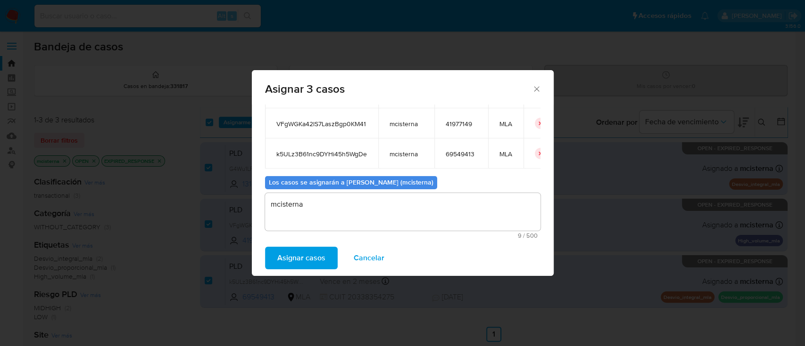
click at [280, 256] on span "Asignar casos" at bounding box center [301, 258] width 48 height 21
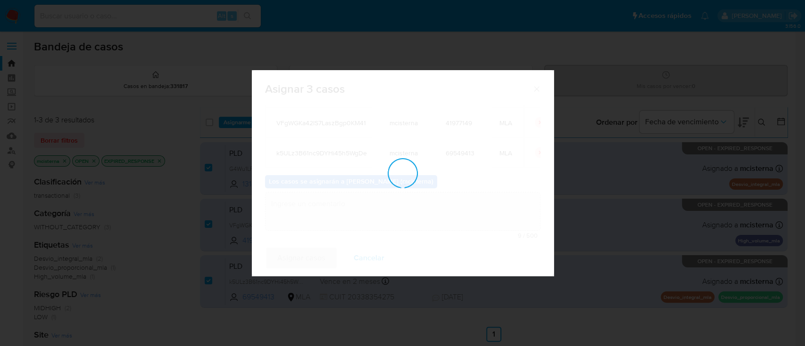
checkbox input "false"
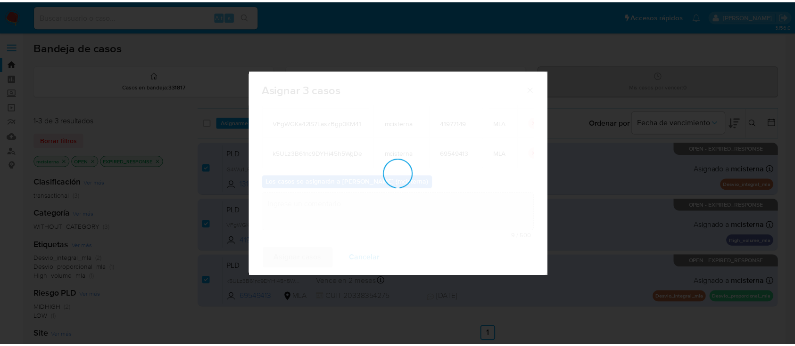
scroll to position [57, 0]
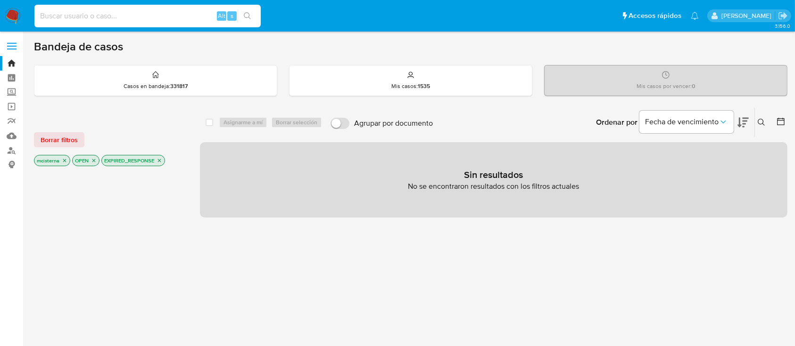
click at [182, 10] on input at bounding box center [147, 16] width 226 height 12
paste input "sina3NvO8uU1QUHB9AhozanV"
type input "sina3NvO8uU1QUHB9AhozanV"
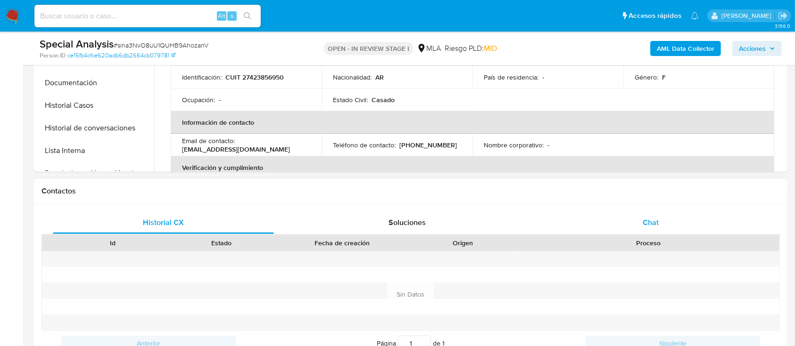
select select "10"
click at [652, 226] on span "Chat" at bounding box center [650, 222] width 16 height 11
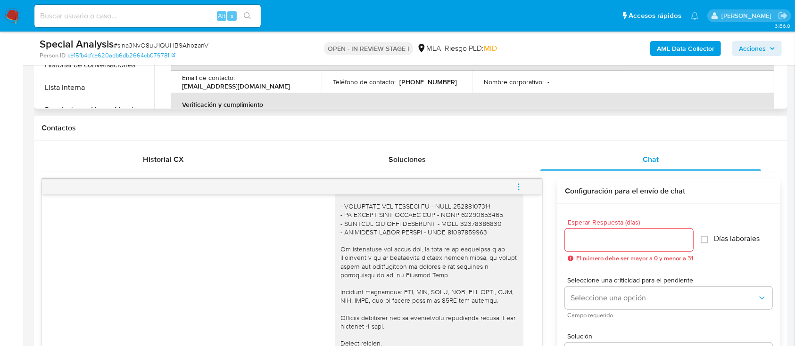
scroll to position [251, 0]
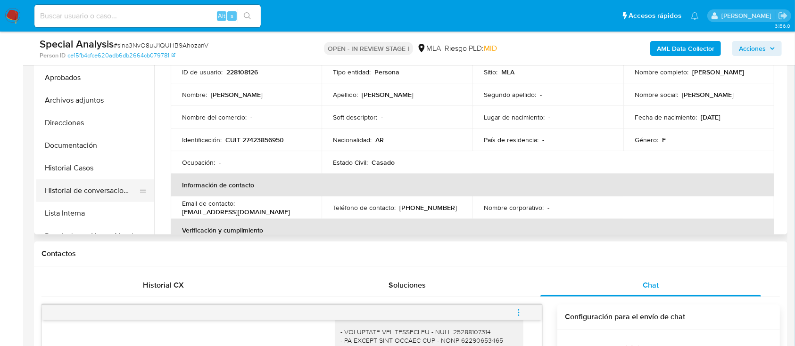
click at [127, 187] on button "Historial de conversaciones" at bounding box center [91, 191] width 110 height 23
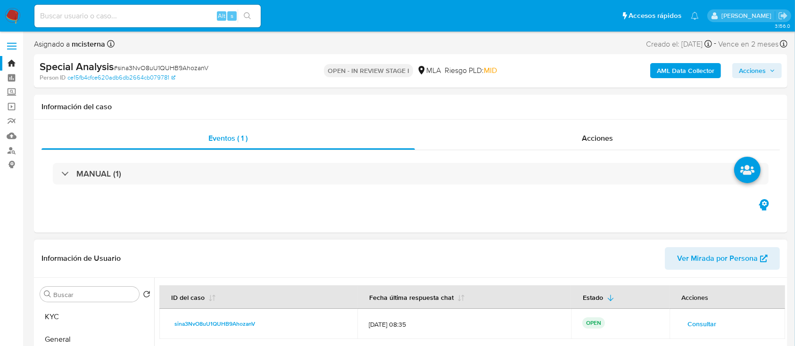
scroll to position [125, 0]
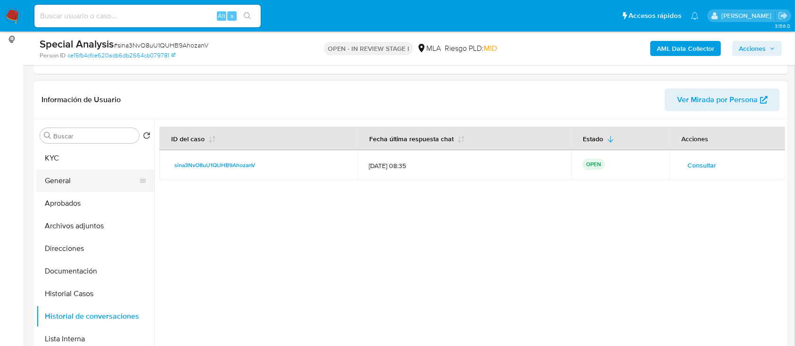
click at [79, 172] on button "General" at bounding box center [91, 181] width 110 height 23
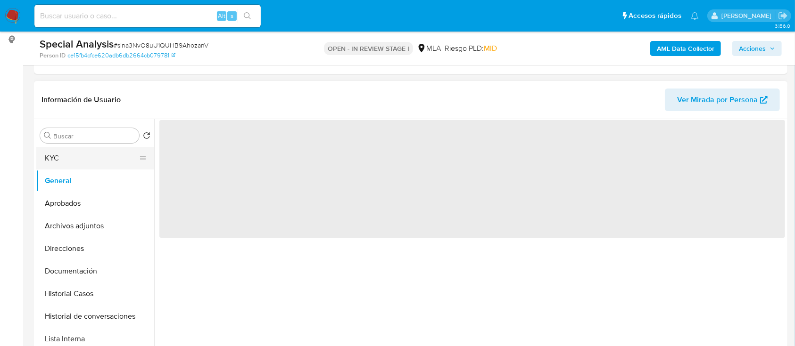
click at [87, 164] on button "KYC" at bounding box center [91, 158] width 110 height 23
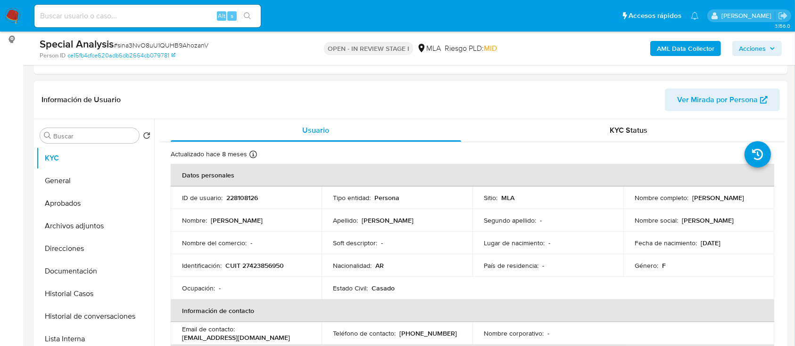
drag, startPoint x: 690, startPoint y: 197, endPoint x: 752, endPoint y: 197, distance: 61.7
click at [752, 197] on div "Nombre completo : Micaela Marquez" at bounding box center [698, 198] width 128 height 8
copy p "[PERSON_NAME]"
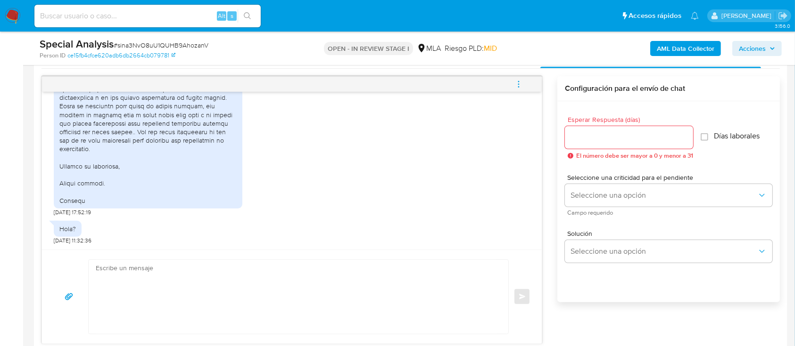
scroll to position [502, 0]
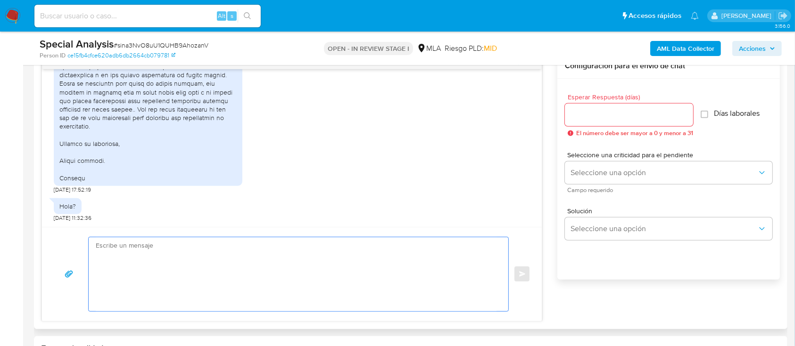
click at [387, 263] on textarea at bounding box center [296, 275] width 401 height 74
paste textarea "[PERSON_NAME]"
paste textarea "Queremos asegurarte que la información y documentación que nos proporciones no …"
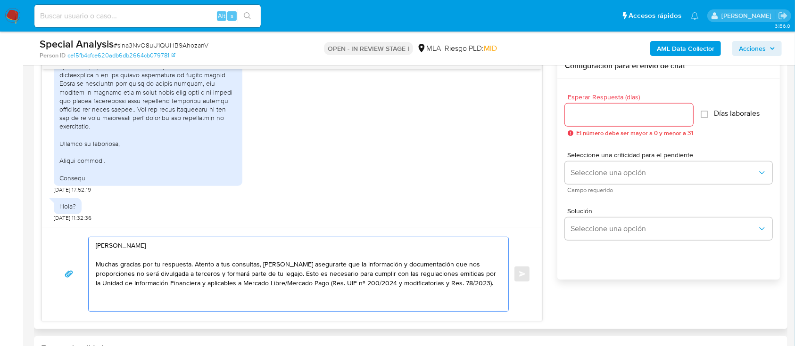
click at [267, 263] on textarea "Hola Micaela Marquez Muchas gracias por tu respuesta. Atento a tus consultas, Q…" at bounding box center [296, 275] width 401 height 74
drag, startPoint x: 262, startPoint y: 266, endPoint x: 272, endPoint y: 266, distance: 10.8
click at [262, 266] on textarea "Hola Micaela Marquez Muchas gracias por tu respuesta. Atento a tus consultas, Q…" at bounding box center [296, 275] width 401 height 74
click at [264, 265] on textarea "Hola Micaela Marquez Muchas gracias por tu respuesta. Atento a tus consultas, Q…" at bounding box center [296, 275] width 401 height 74
click at [280, 295] on textarea "Hola Micaela Marquez Muchas gracias por tu respuesta. Atento a tus consultas, q…" at bounding box center [296, 275] width 401 height 74
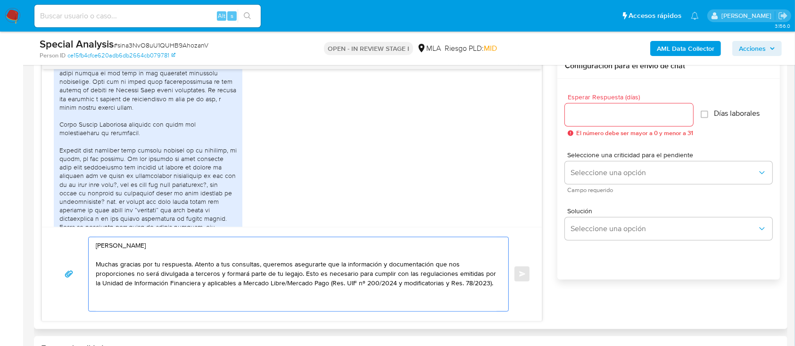
scroll to position [641, 0]
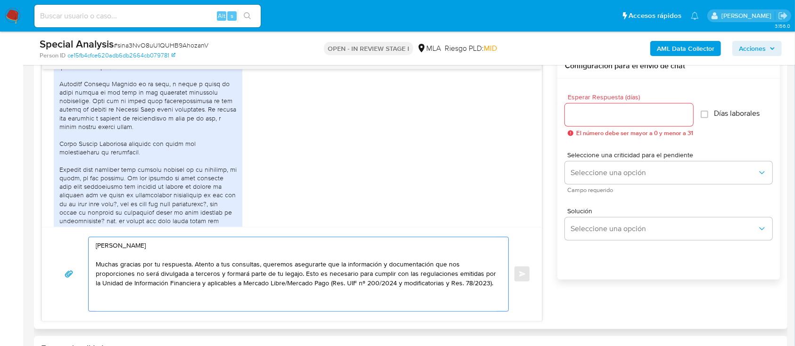
drag, startPoint x: 191, startPoint y: 264, endPoint x: 263, endPoint y: 266, distance: 71.2
click at [263, 266] on textarea "Hola Micaela Marquez Muchas gracias por tu respuesta. Atento a tus consultas, q…" at bounding box center [296, 275] width 401 height 74
click at [196, 291] on textarea "Hola Micaela Marquez Muchas gracias por tu respuesta. Queremos asegurarte que l…" at bounding box center [296, 275] width 401 height 74
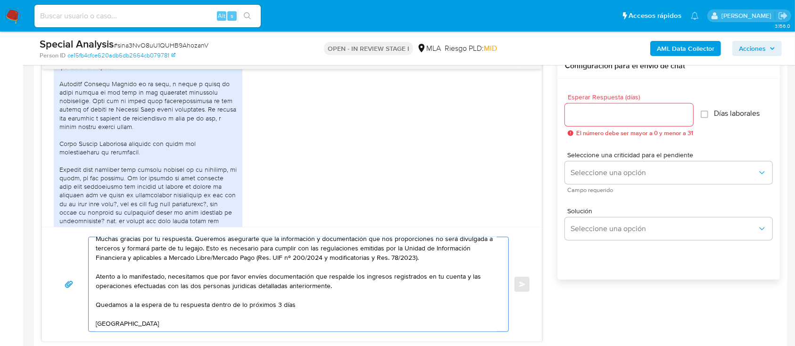
scroll to position [44, 0]
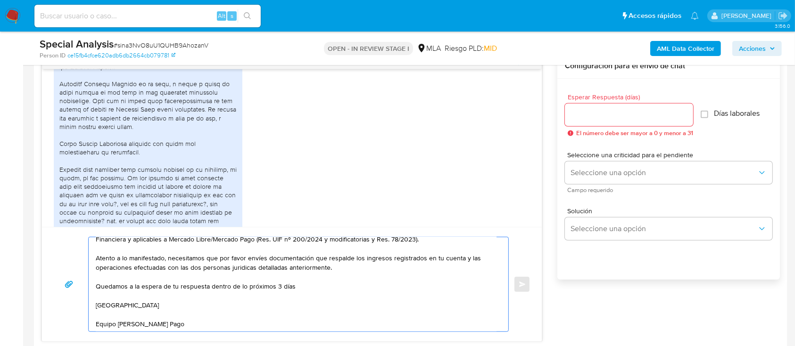
type textarea "Hola Micaela Marquez Muchas gracias por tu respuesta. Queremos asegurarte que l…"
click at [596, 122] on div at bounding box center [629, 115] width 128 height 23
click at [595, 117] on input "Esperar Respuesta (días)" at bounding box center [629, 115] width 128 height 12
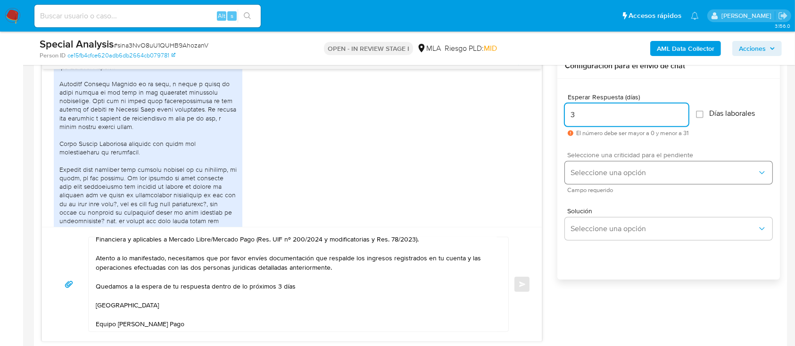
type input "3"
click at [592, 175] on span "Seleccione una opción" at bounding box center [663, 172] width 187 height 9
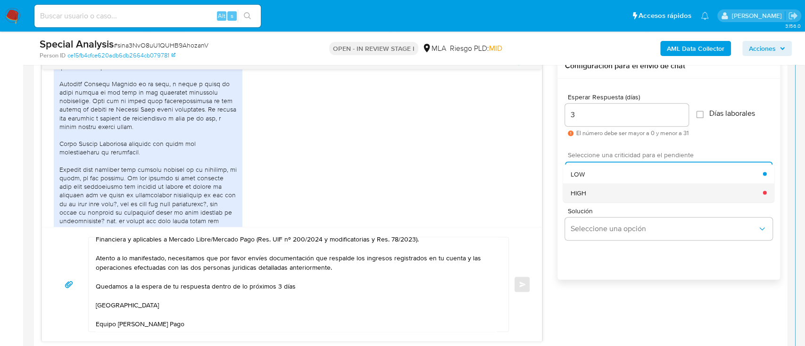
click at [592, 196] on div "HIGH" at bounding box center [666, 192] width 192 height 19
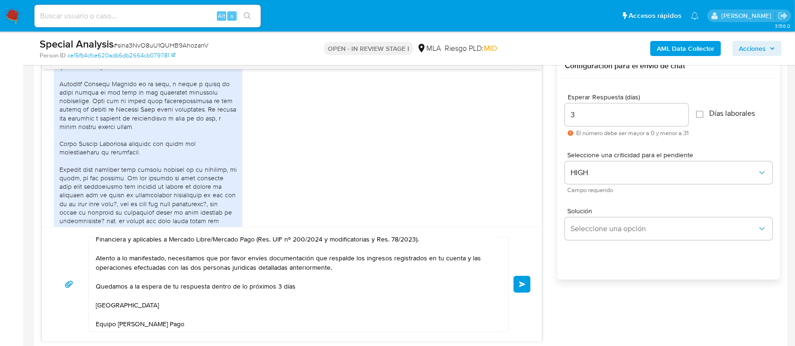
click at [517, 283] on button "Enviar" at bounding box center [521, 284] width 17 height 17
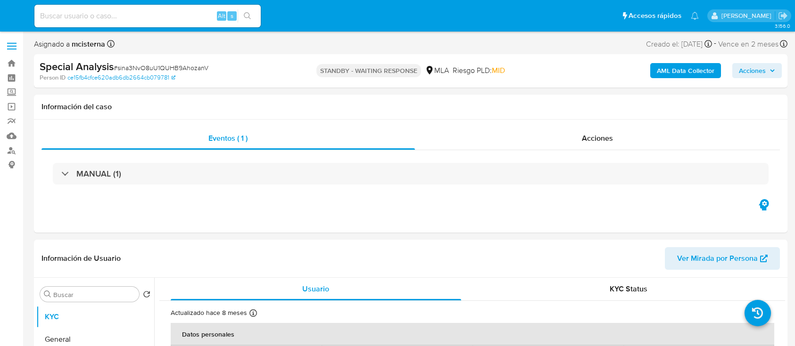
select select "10"
click at [184, 21] on input at bounding box center [147, 16] width 226 height 12
paste input "JkMLDHHwHR7XpOxCwF96zPqZ"
type input "JkMLDHHwHR7XpOxCwF96zPqZ"
click at [251, 16] on button "search-icon" at bounding box center [247, 15] width 19 height 13
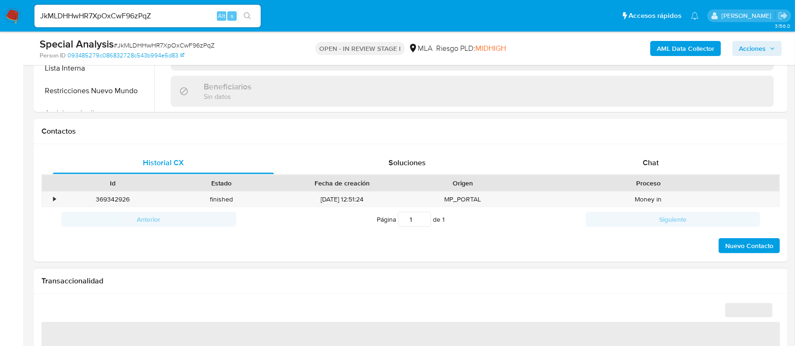
scroll to position [377, 0]
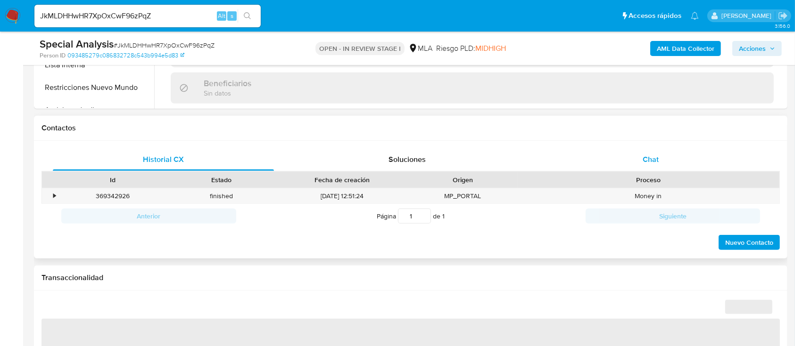
click at [643, 160] on span "Chat" at bounding box center [650, 159] width 16 height 11
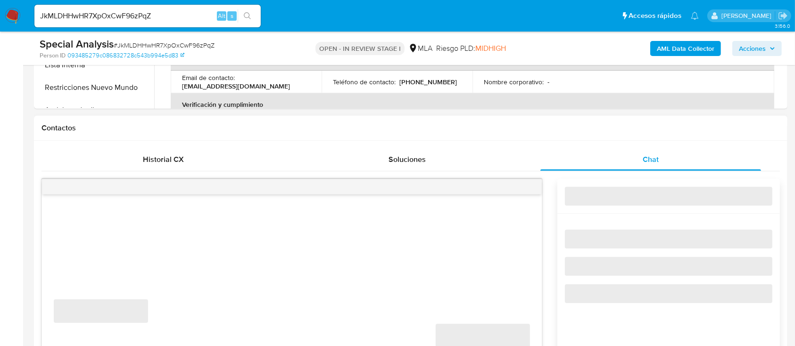
select select "10"
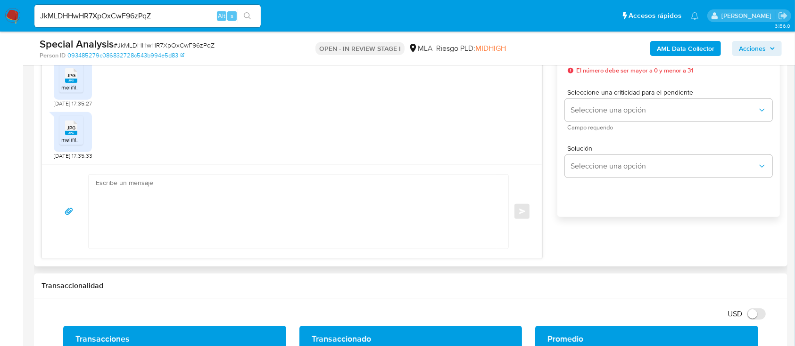
scroll to position [502, 0]
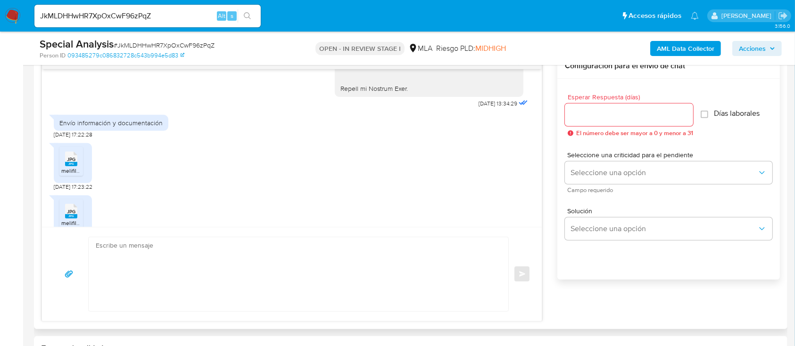
click at [72, 163] on rect at bounding box center [71, 164] width 12 height 4
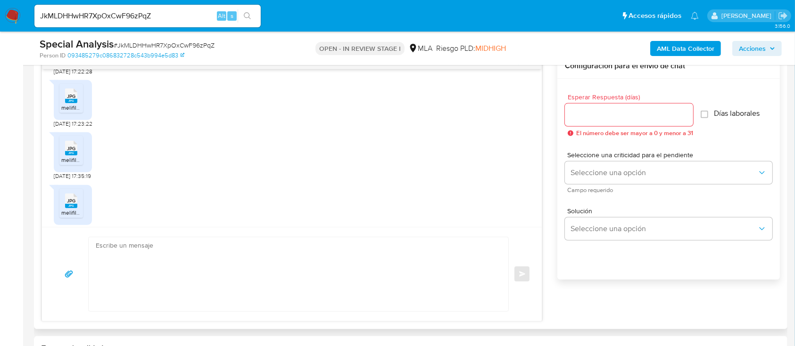
drag, startPoint x: 74, startPoint y: 148, endPoint x: 103, endPoint y: 151, distance: 28.9
click at [74, 148] on span "JPG" at bounding box center [71, 149] width 8 height 6
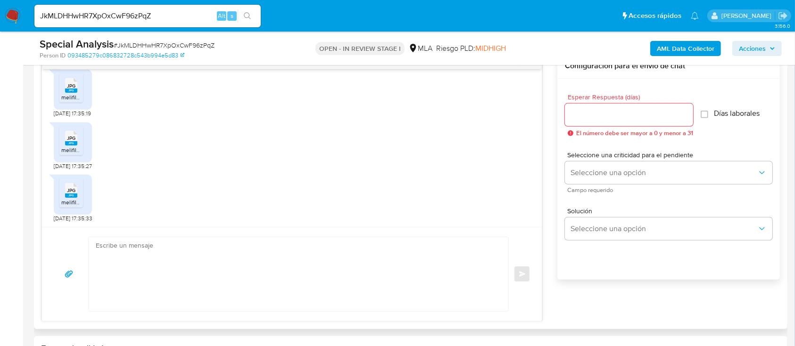
click at [79, 147] on span "melifile5851693081627029032.jpg" at bounding box center [104, 150] width 87 height 8
click at [79, 188] on div "JPG JPG" at bounding box center [71, 190] width 20 height 18
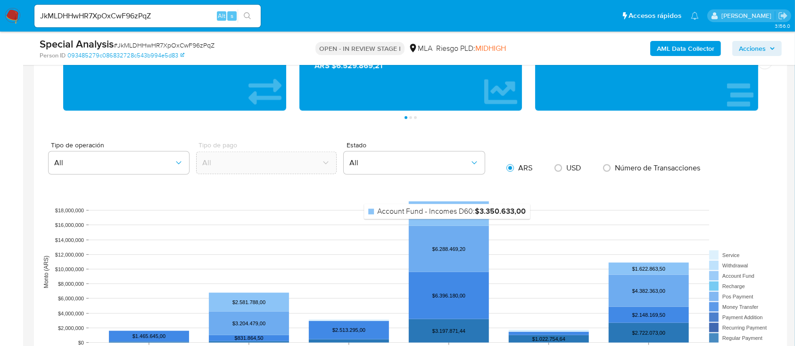
scroll to position [566, 0]
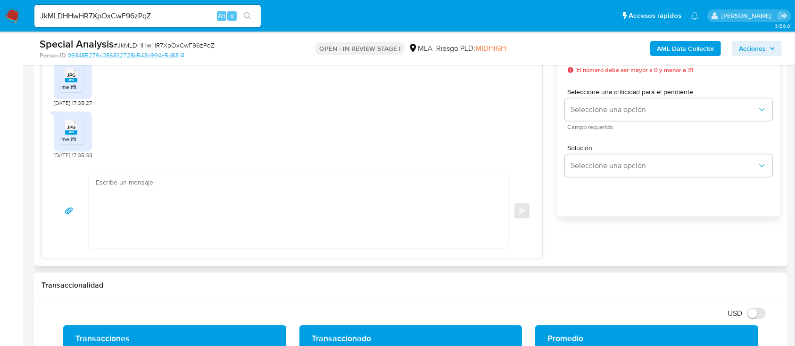
click at [402, 223] on textarea at bounding box center [296, 211] width 401 height 74
paste textarea "Hola Muchas gracias por tu respuesta. Confirmamos recepción de la documentación…"
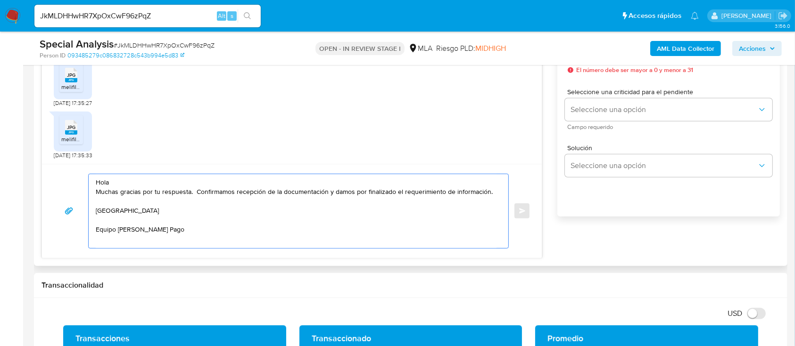
click at [391, 183] on textarea "Hola Muchas gracias por tu respuesta. Confirmamos recepción de la documentación…" at bounding box center [296, 211] width 401 height 74
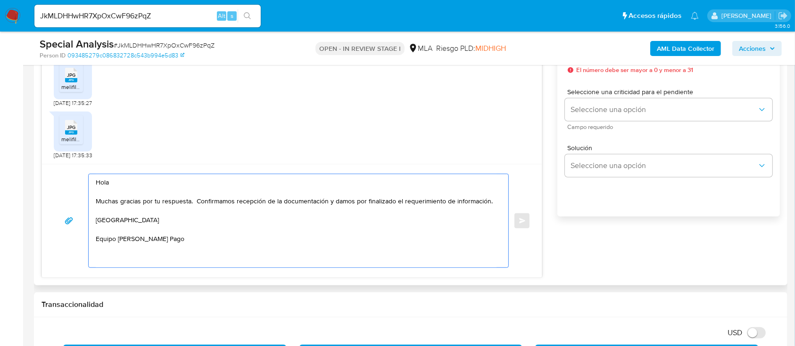
scroll to position [502, 0]
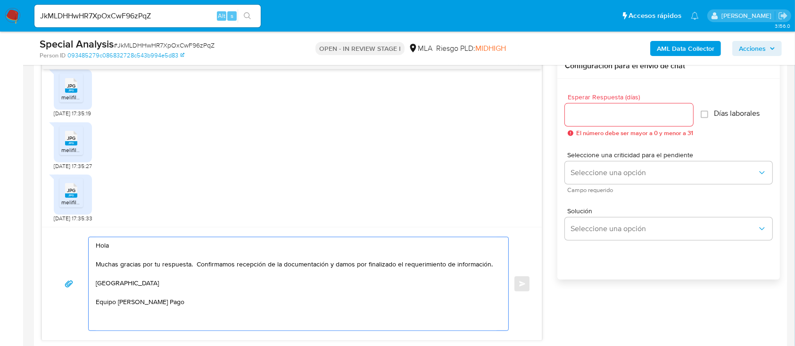
type textarea "Hola Muchas gracias por tu respuesta. Confirmamos recepción de la documentación…"
click at [621, 110] on input "Esperar Respuesta (días)" at bounding box center [629, 115] width 128 height 12
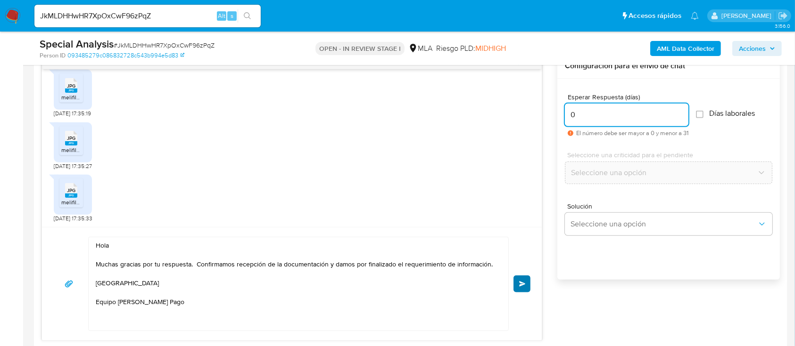
type input "0"
click at [517, 287] on button "Enviar" at bounding box center [521, 284] width 17 height 17
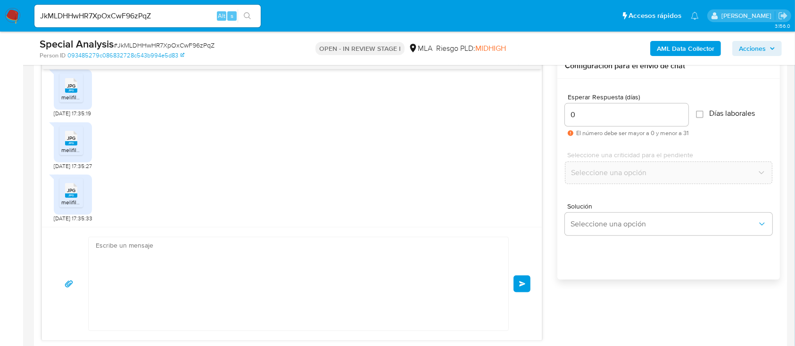
scroll to position [770, 0]
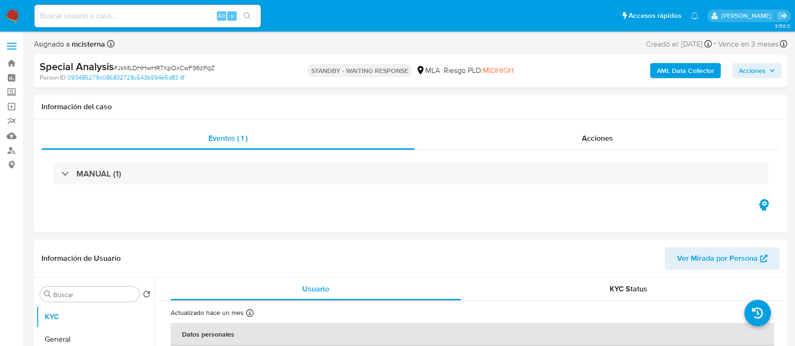
select select "10"
